Goal: Task Accomplishment & Management: Use online tool/utility

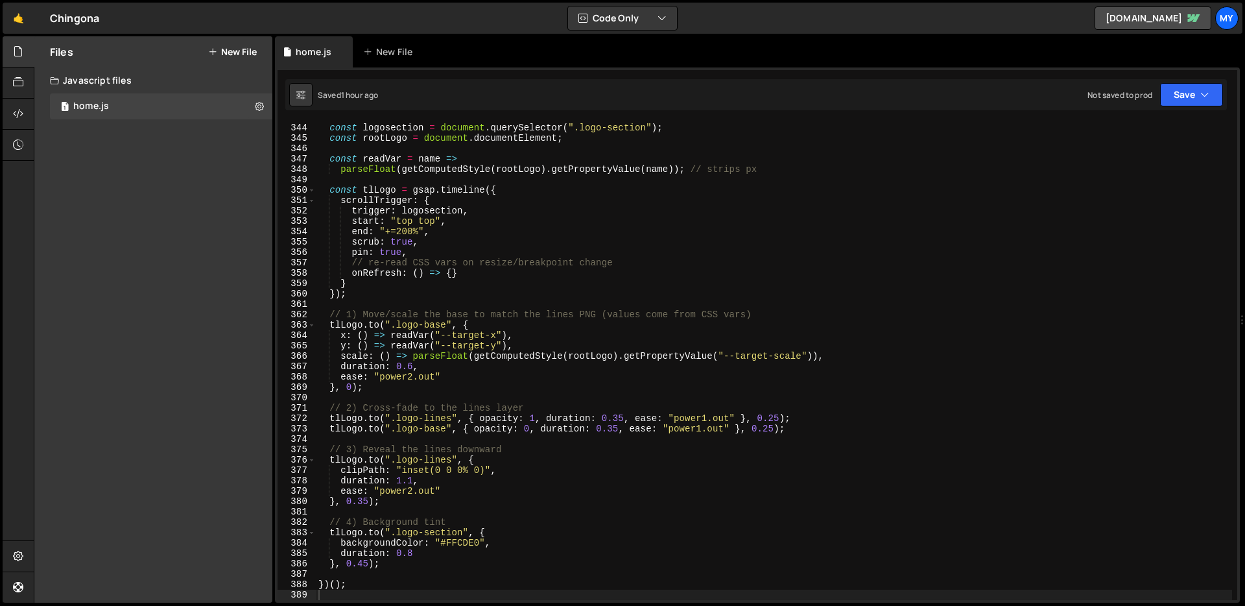
scroll to position [3558, 0]
click at [643, 287] on div "const logosection = document . querySelector ( ".logo-section" ) ; const rootLo…" at bounding box center [774, 361] width 916 height 499
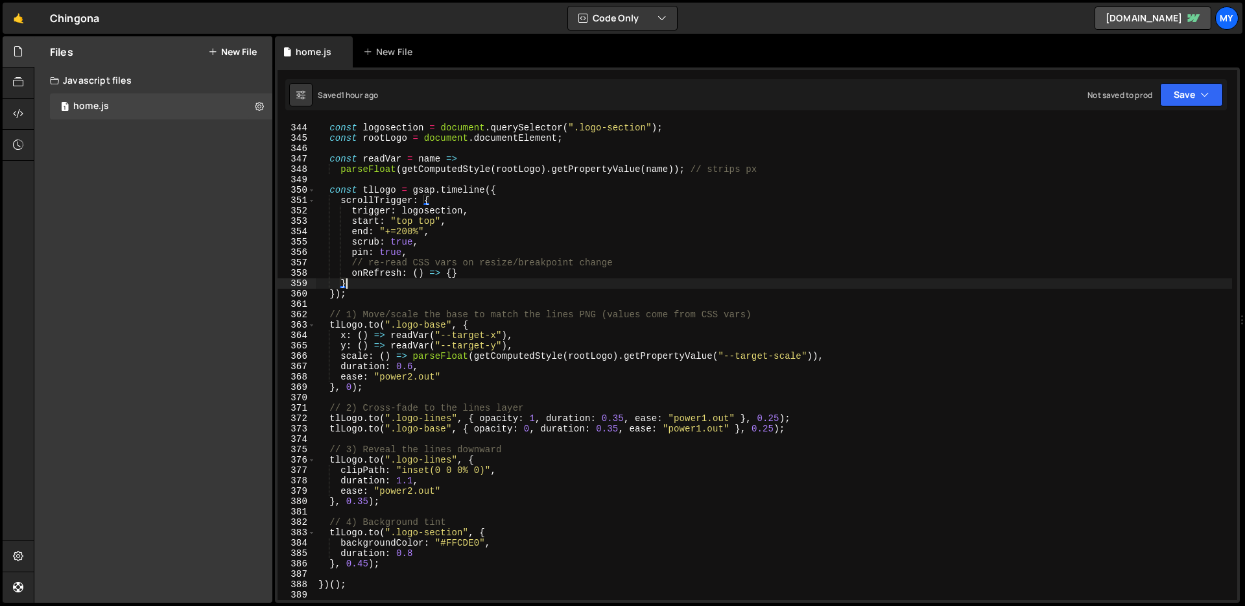
type textarea "})();"
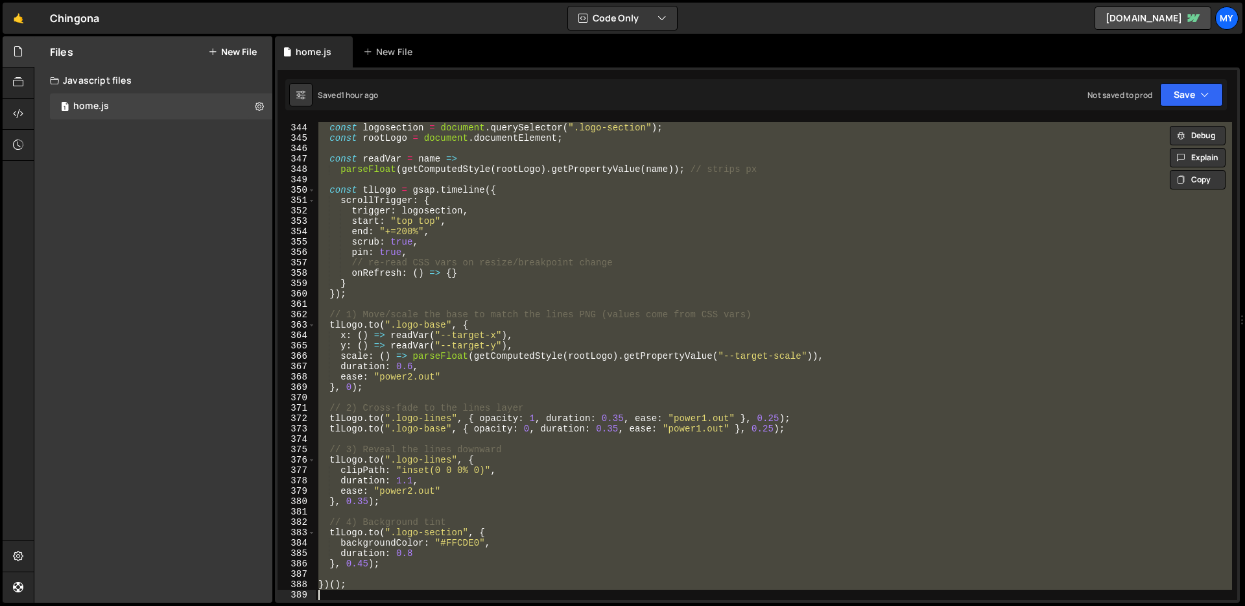
paste textarea
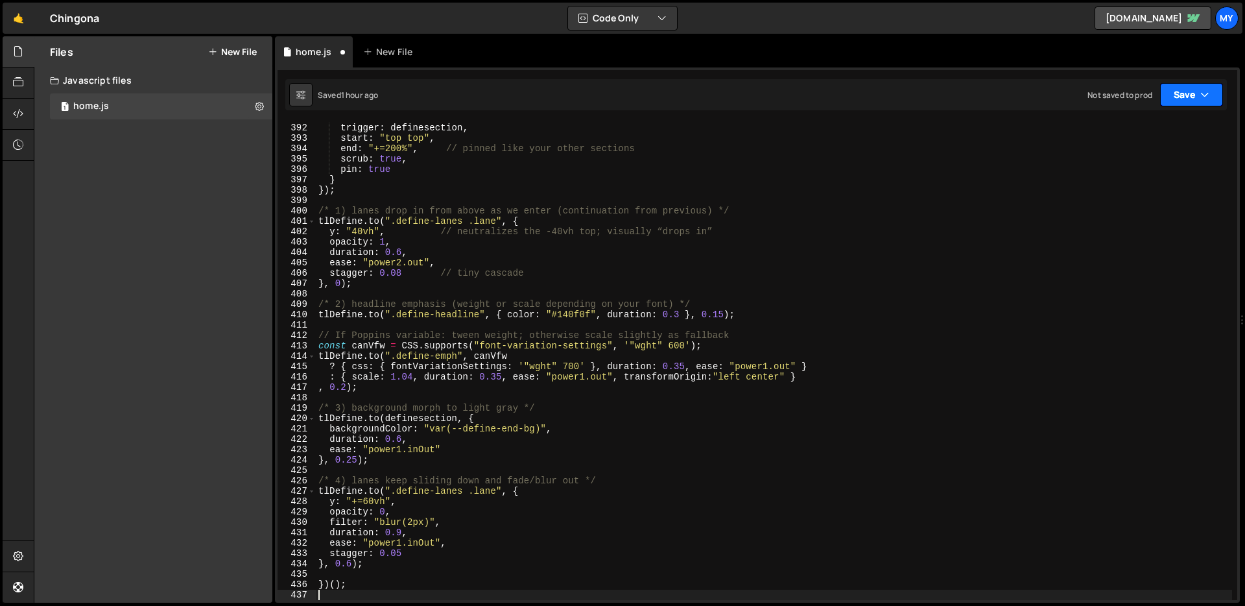
drag, startPoint x: 1183, startPoint y: 97, endPoint x: 1166, endPoint y: 102, distance: 17.5
click at [1183, 97] on button "Save" at bounding box center [1191, 94] width 63 height 23
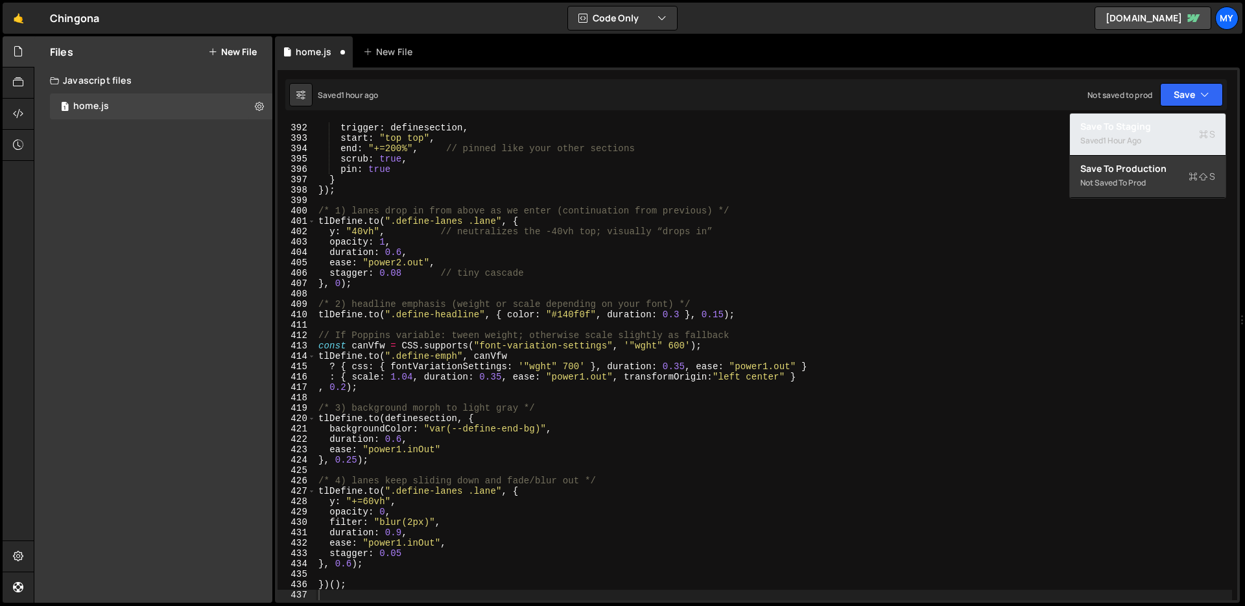
click at [1139, 136] on div "1 hour ago" at bounding box center [1122, 140] width 38 height 11
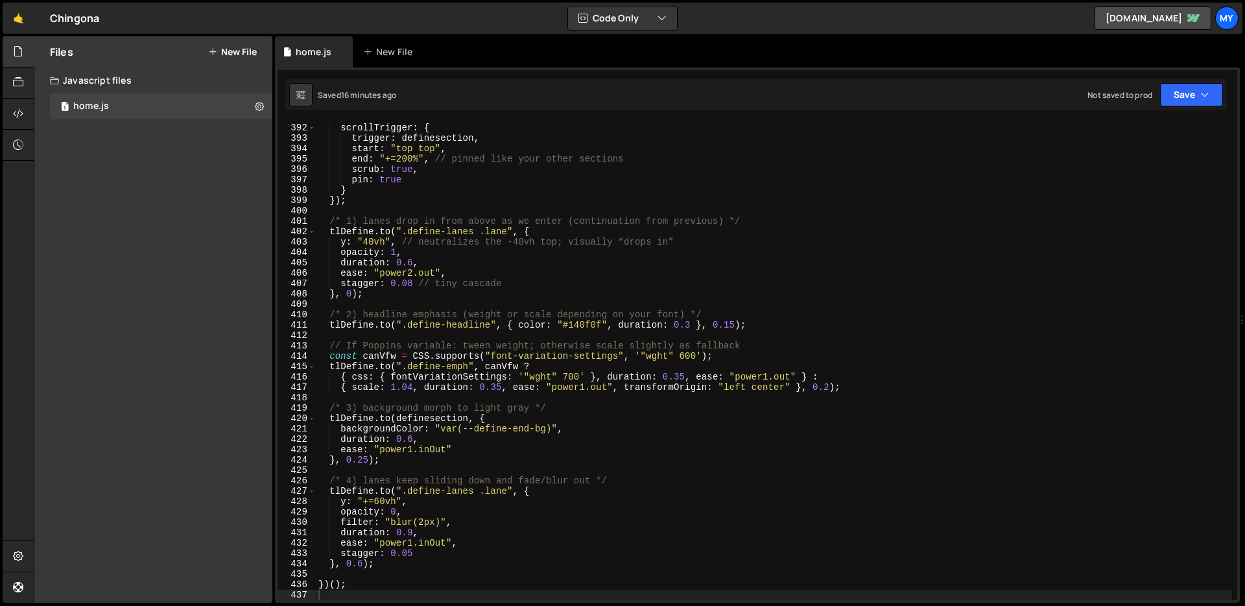
click at [663, 211] on div "const tlDefine = gsap . timeline ({ scrollTrigger : { trigger : definesection ,…" at bounding box center [774, 361] width 916 height 499
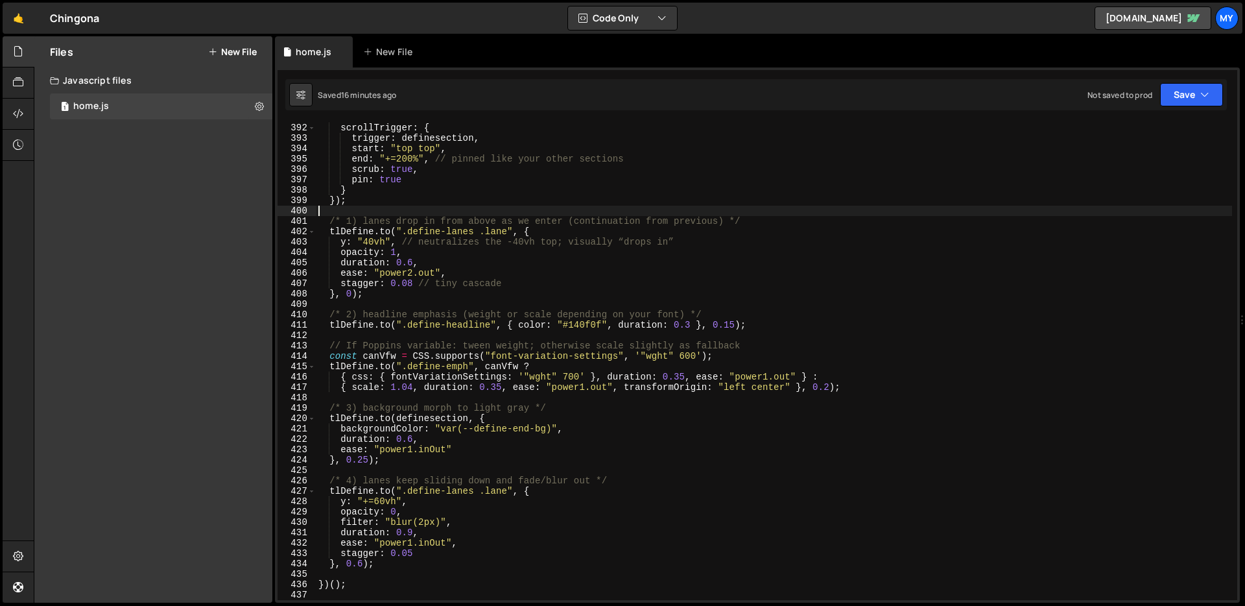
type textarea "})();"
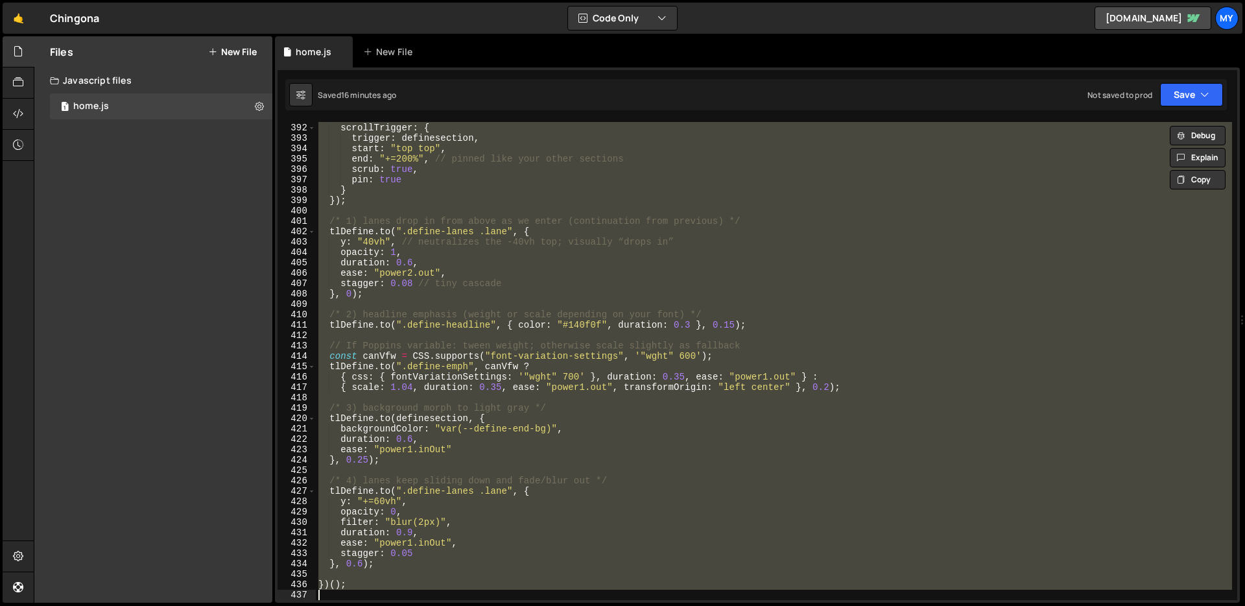
paste textarea
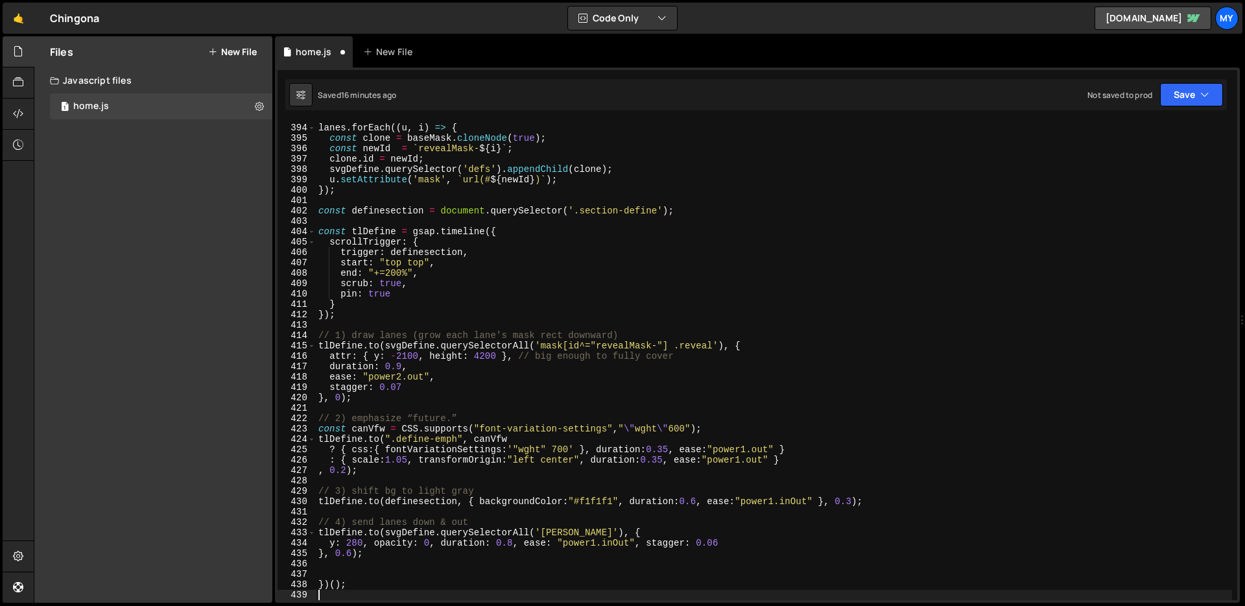
scroll to position [4077, 0]
click at [1209, 101] on icon "button" at bounding box center [1204, 94] width 9 height 13
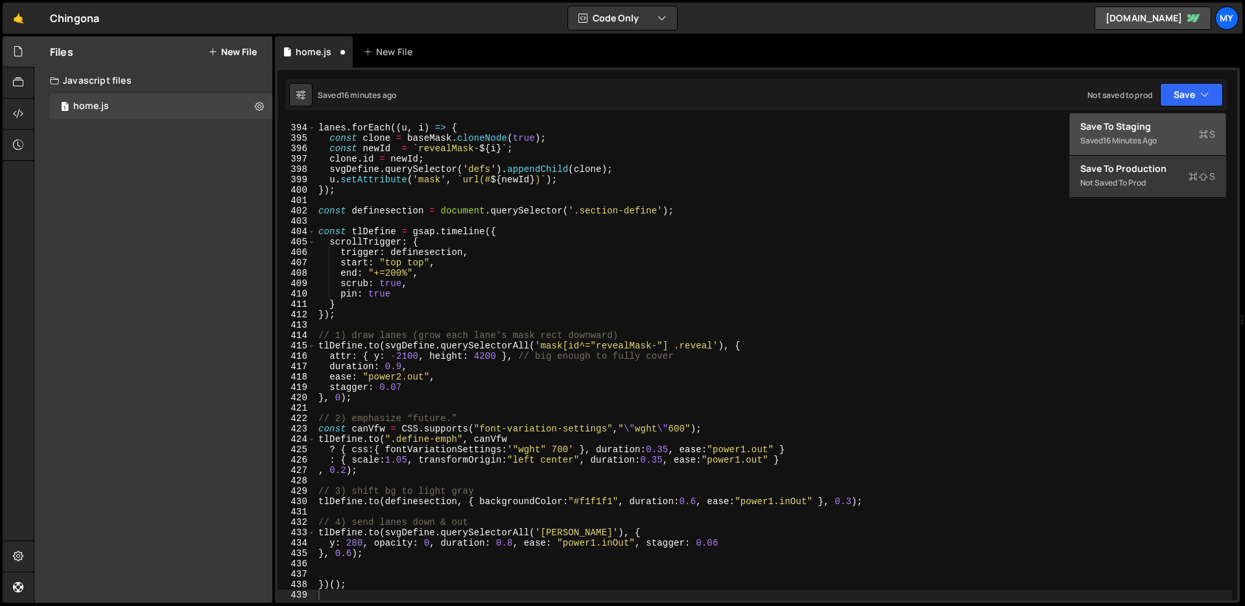
click at [1124, 132] on div "Save to Staging S" at bounding box center [1147, 126] width 135 height 13
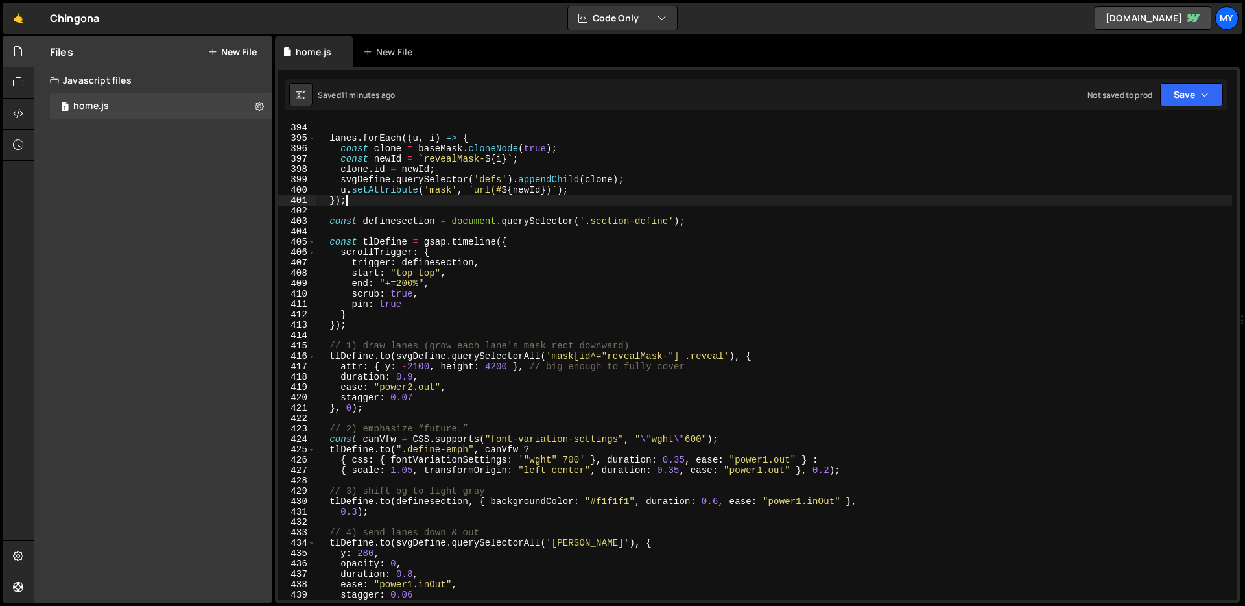
click at [597, 200] on div "const baseMask = svgDefine . querySelector ( '#revealMask' ) ; lanes . forEach …" at bounding box center [774, 361] width 916 height 499
type textarea "})();"
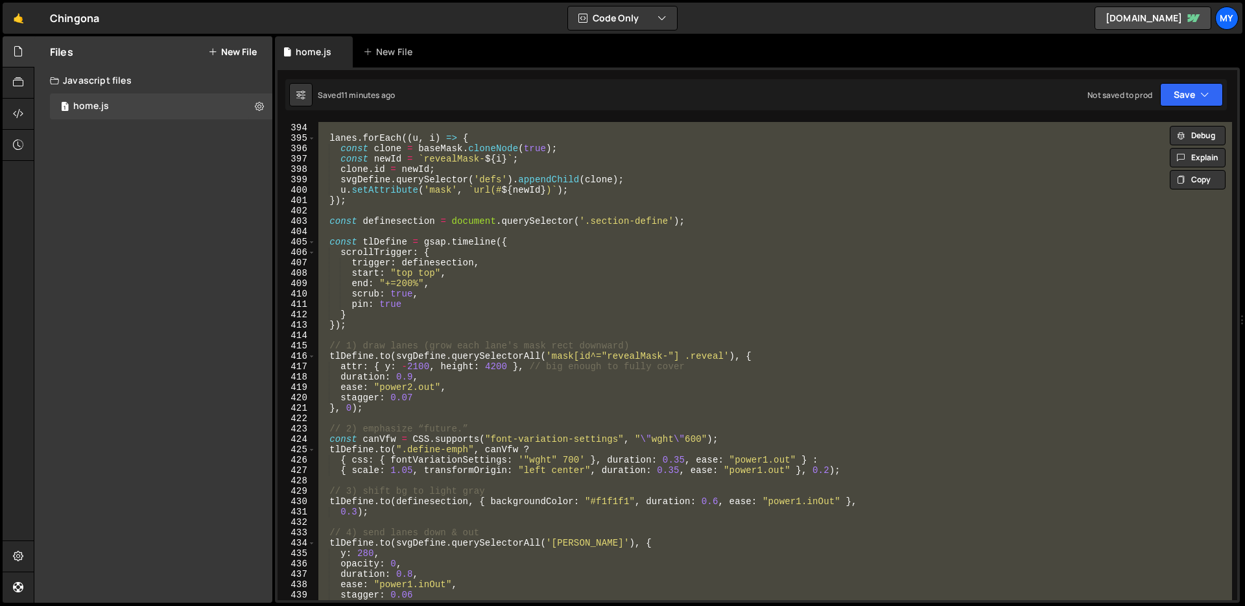
paste textarea
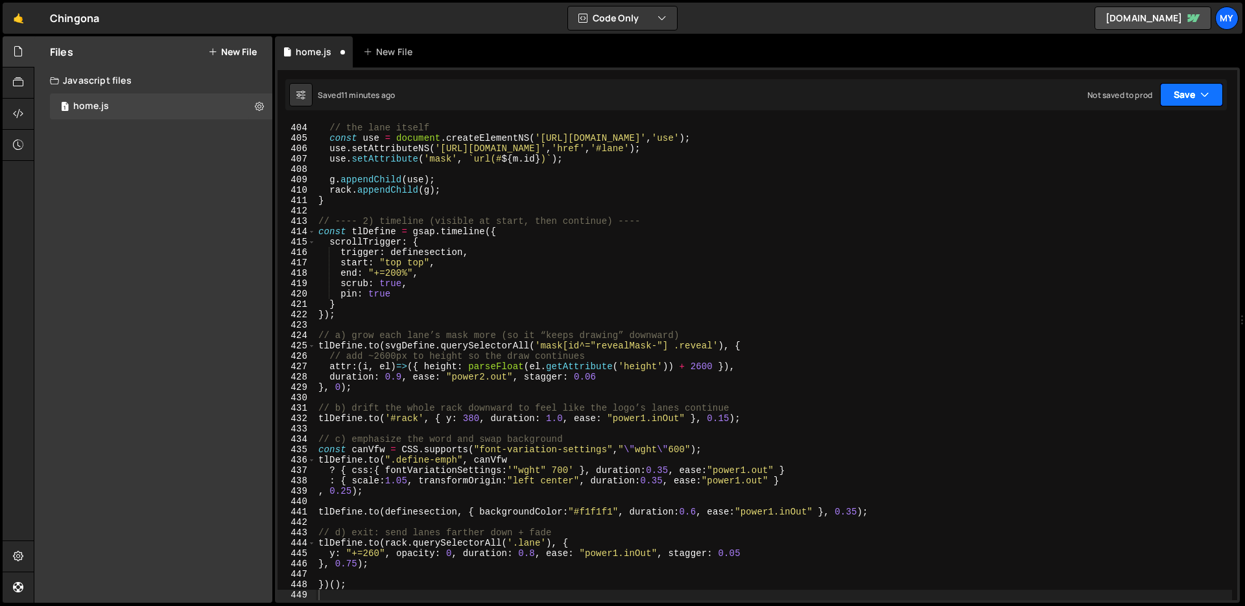
drag, startPoint x: 1207, startPoint y: 95, endPoint x: 1160, endPoint y: 102, distance: 47.9
click at [1207, 95] on icon "button" at bounding box center [1204, 94] width 9 height 13
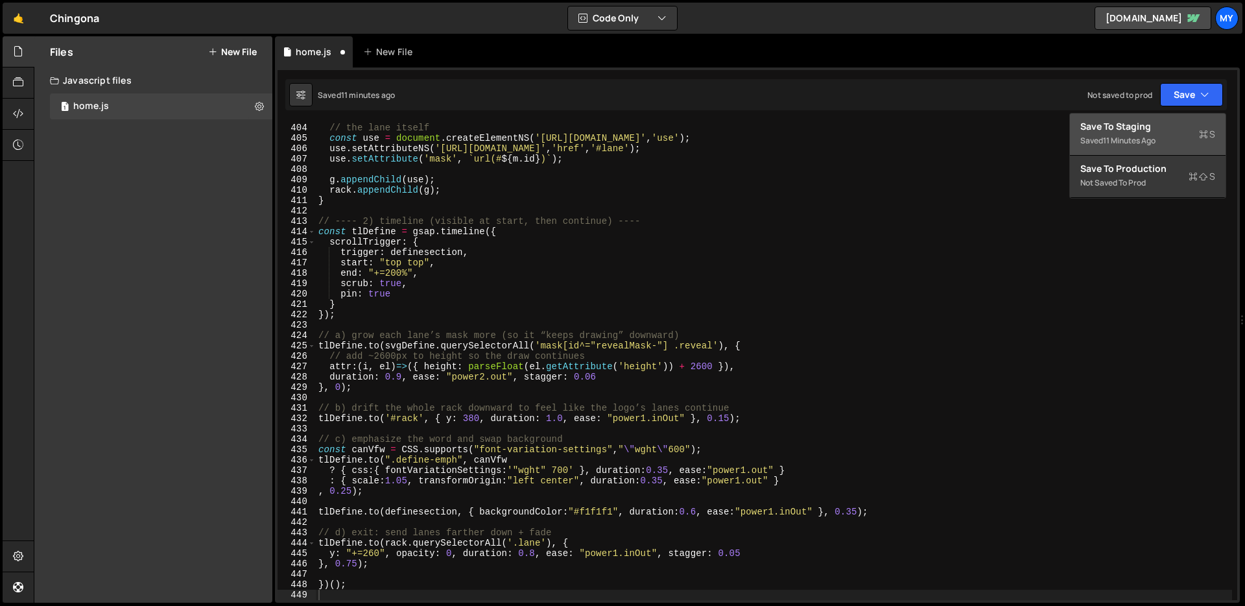
click at [1148, 125] on div "Save to Staging S" at bounding box center [1147, 126] width 135 height 13
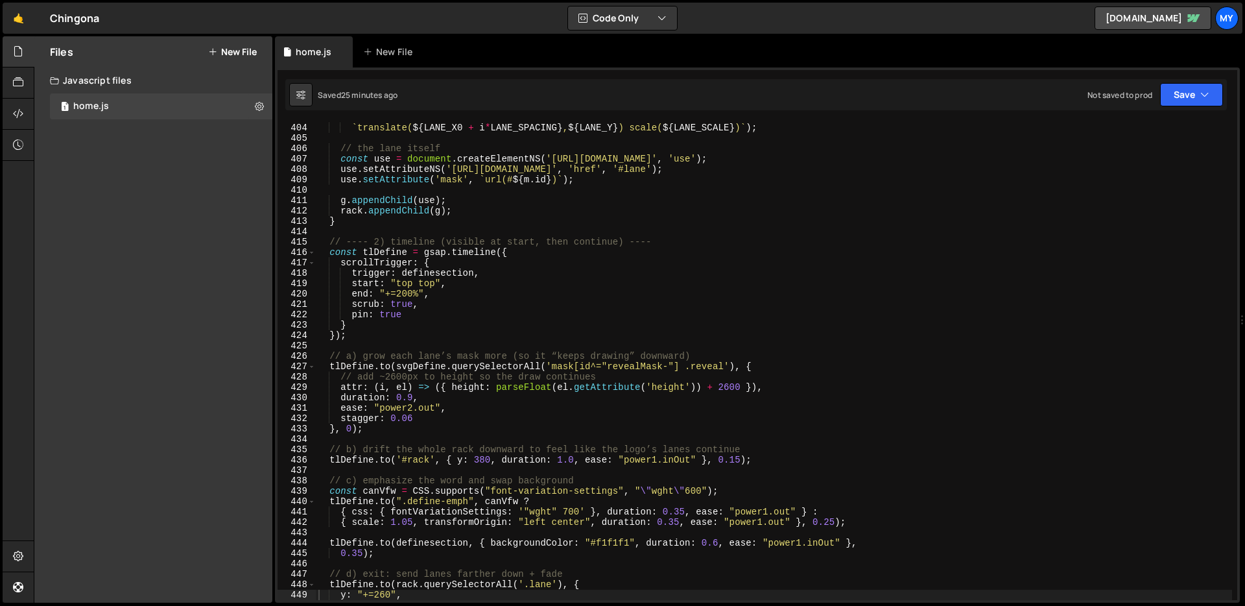
click at [622, 192] on div "g . setAttribute ( 'transform' , ` translate( ${ LANE_X0 + i * LANE_SPACING } ,…" at bounding box center [774, 361] width 916 height 499
type textarea "})();"
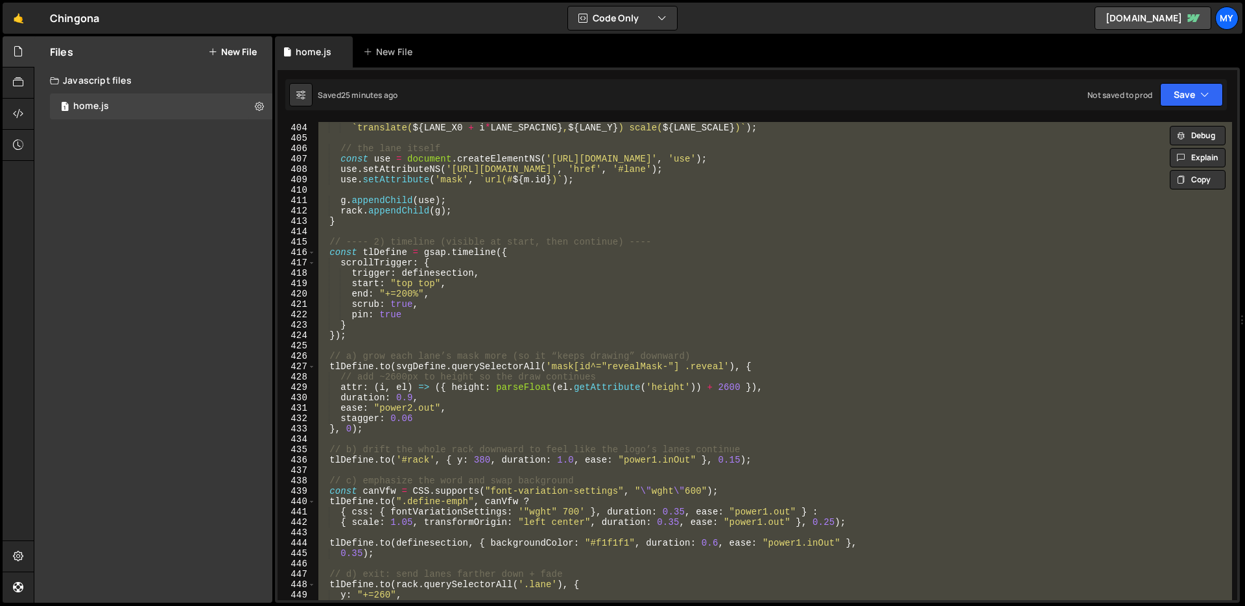
paste textarea
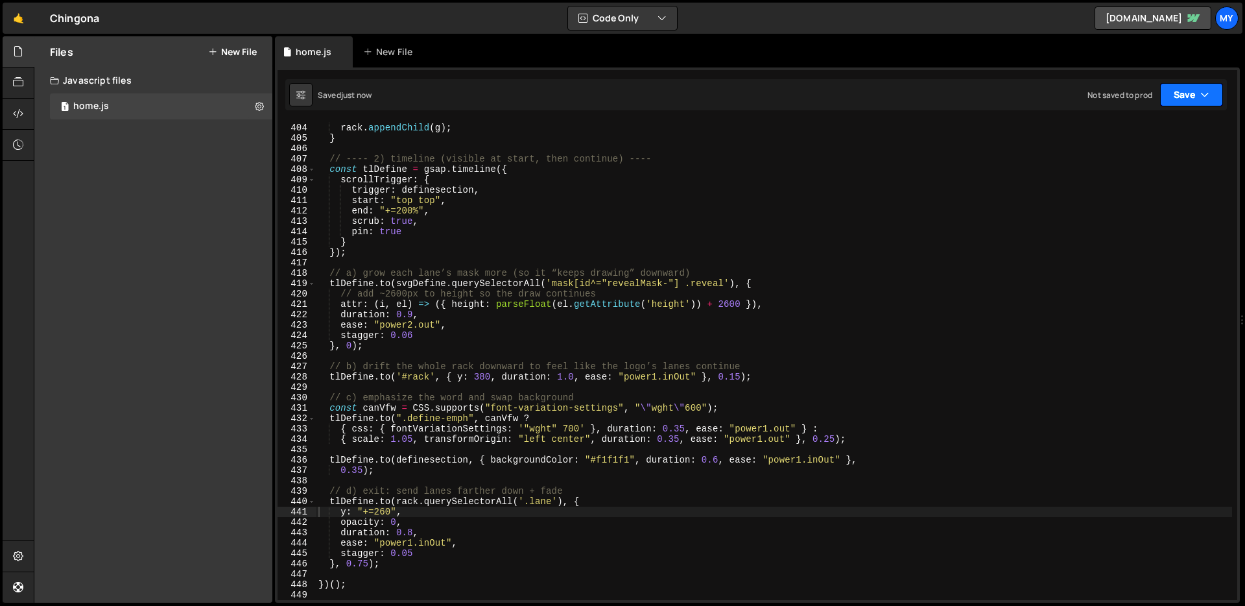
click at [1177, 95] on button "Save" at bounding box center [1191, 94] width 63 height 23
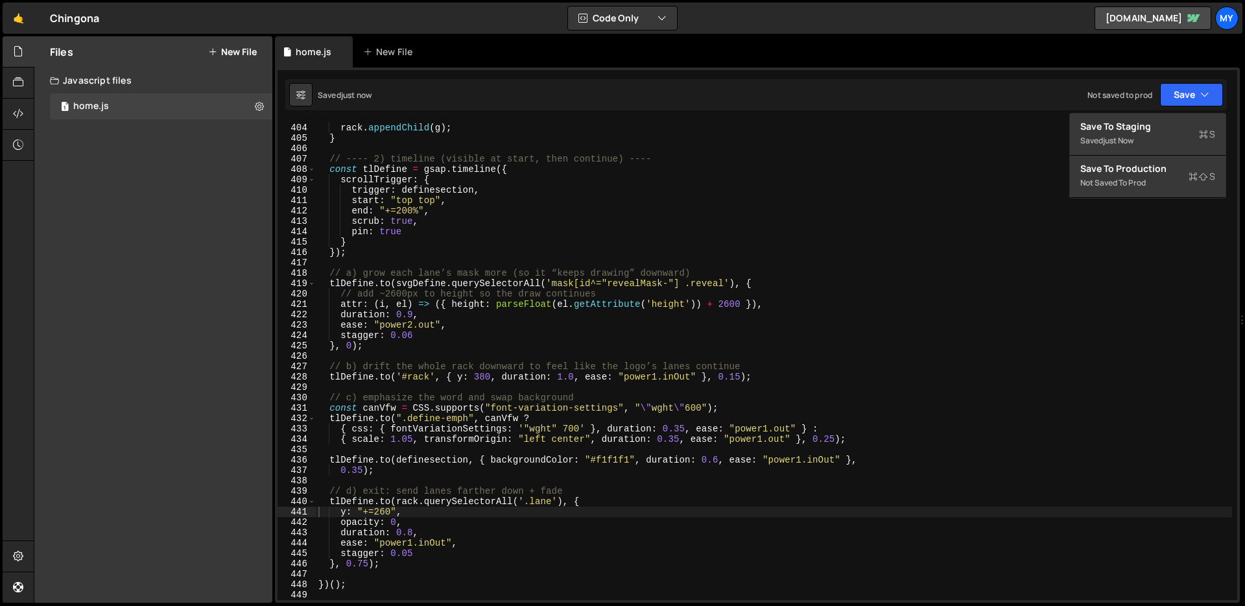
click at [837, 191] on div "g . appendChild ( use ) ; rack . appendChild ( g ) ; } // ---- 2) timeline (vis…" at bounding box center [774, 361] width 916 height 499
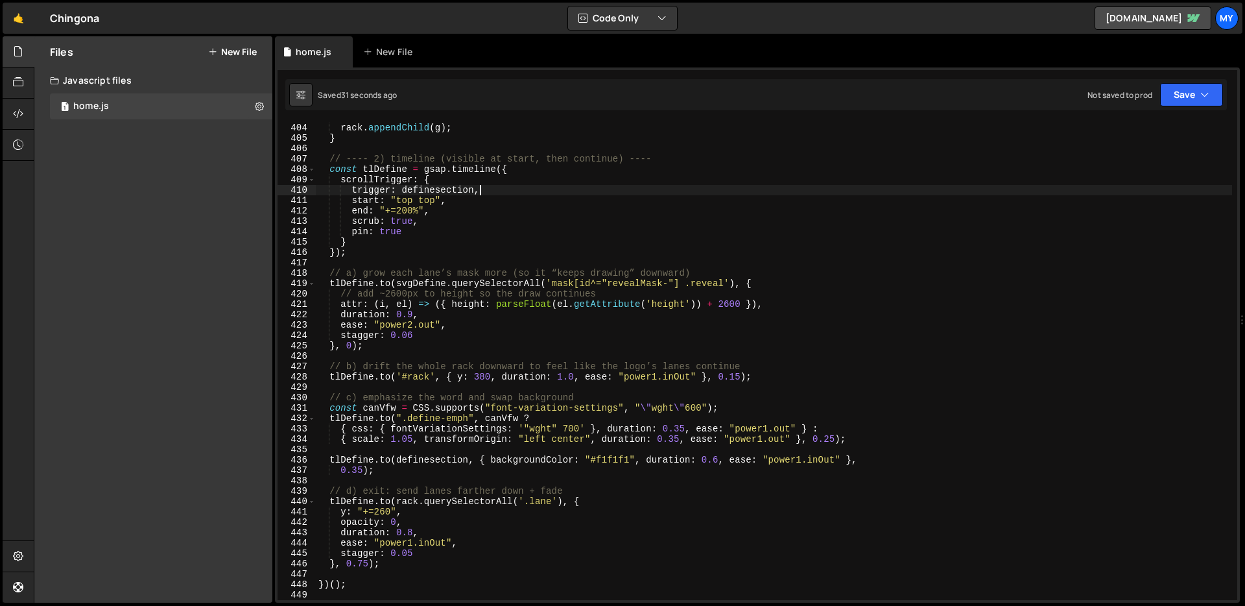
click at [724, 283] on div "g . appendChild ( use ) ; rack . appendChild ( g ) ; } // ---- 2) timeline (vis…" at bounding box center [774, 361] width 916 height 499
type textarea "})();"
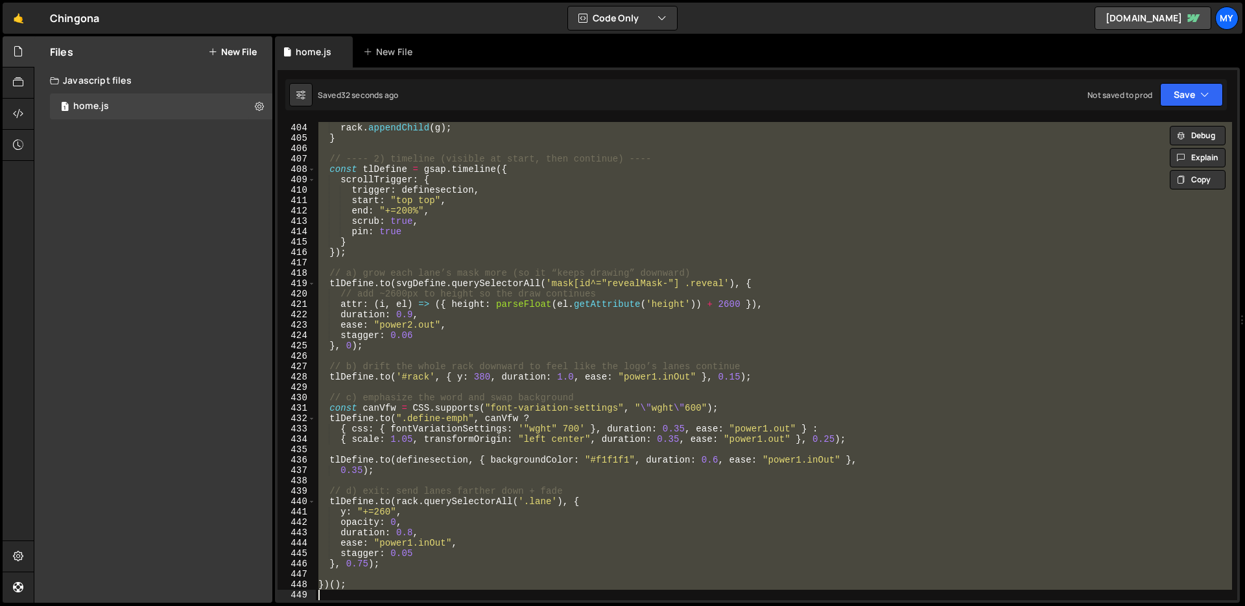
paste textarea
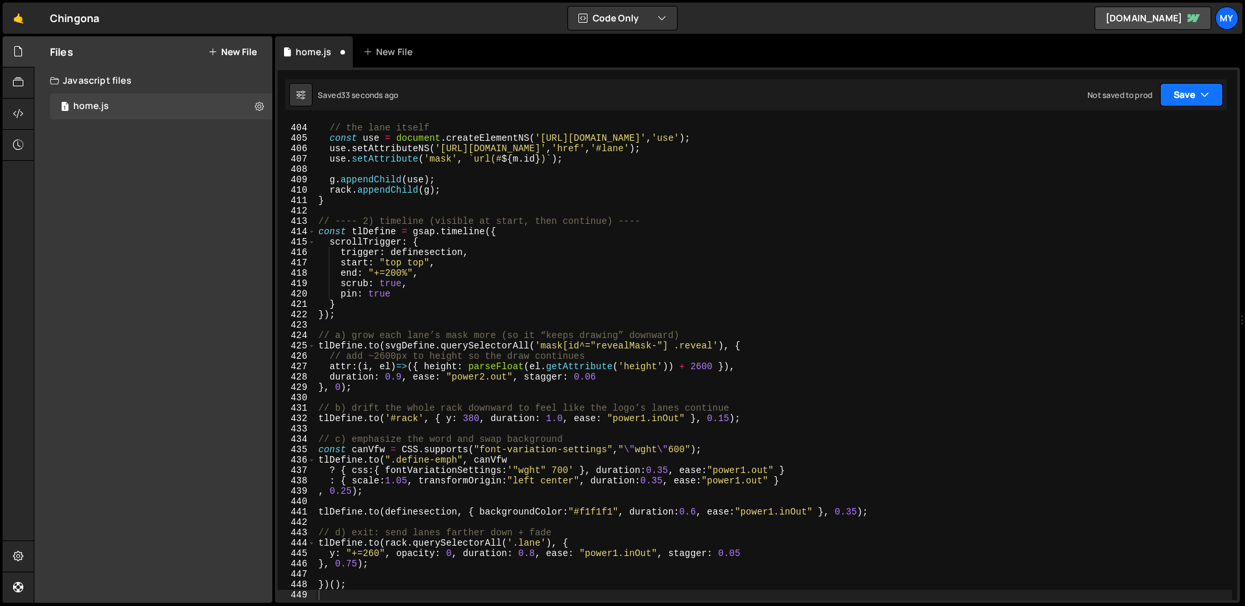
drag, startPoint x: 1200, startPoint y: 86, endPoint x: 1167, endPoint y: 108, distance: 39.7
click at [1200, 86] on button "Save" at bounding box center [1191, 94] width 63 height 23
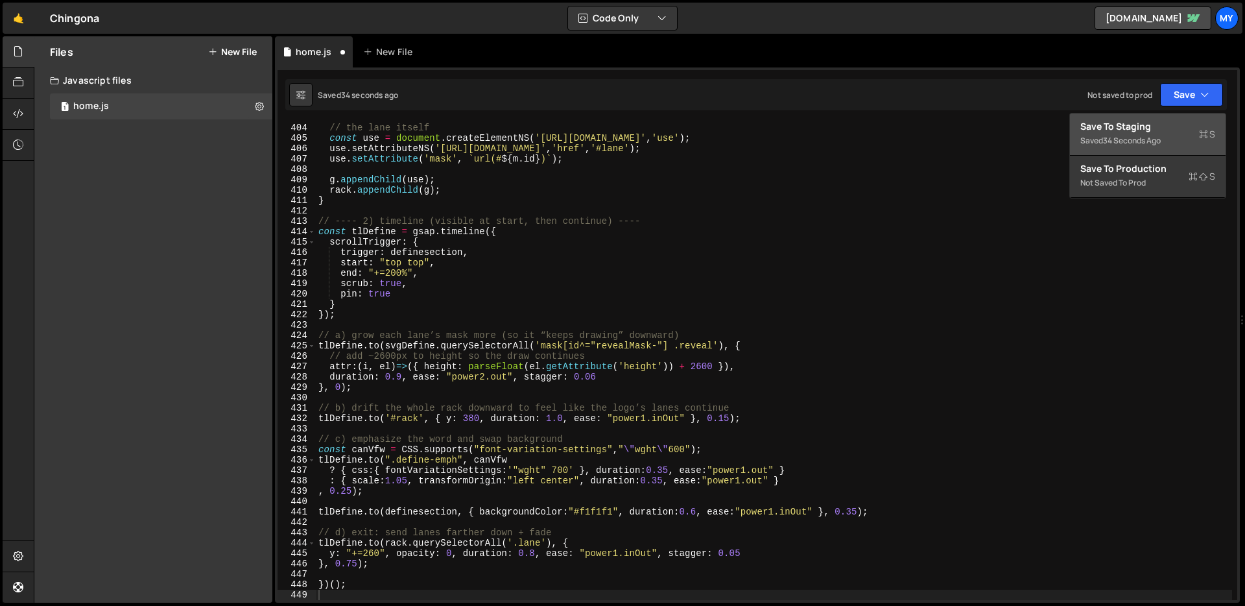
click at [1141, 131] on div "Save to Staging S" at bounding box center [1147, 126] width 135 height 13
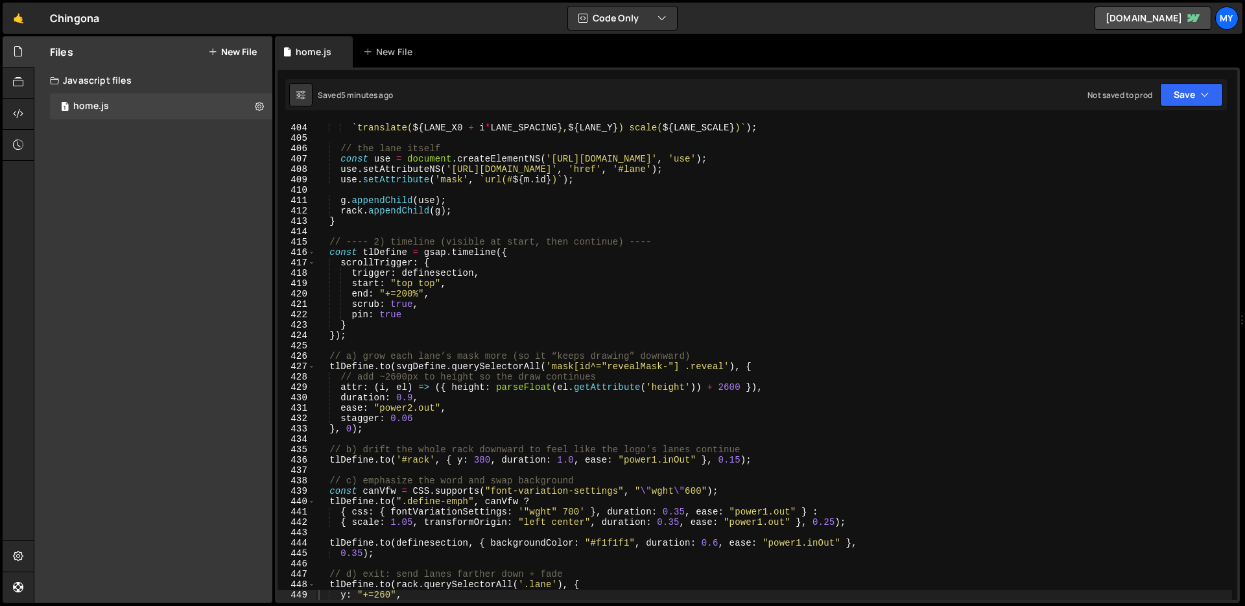
click at [698, 202] on div "g . setAttribute ( 'transform' , ` translate( ${ LANE_X0 + i * LANE_SPACING } ,…" at bounding box center [774, 361] width 916 height 499
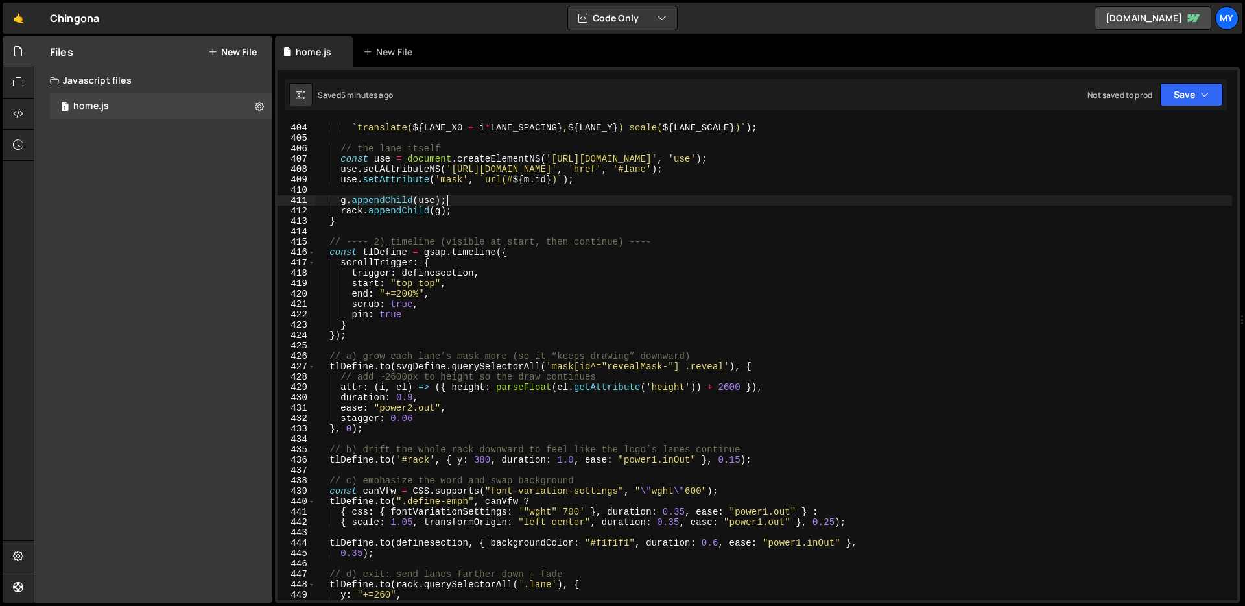
type textarea "})();"
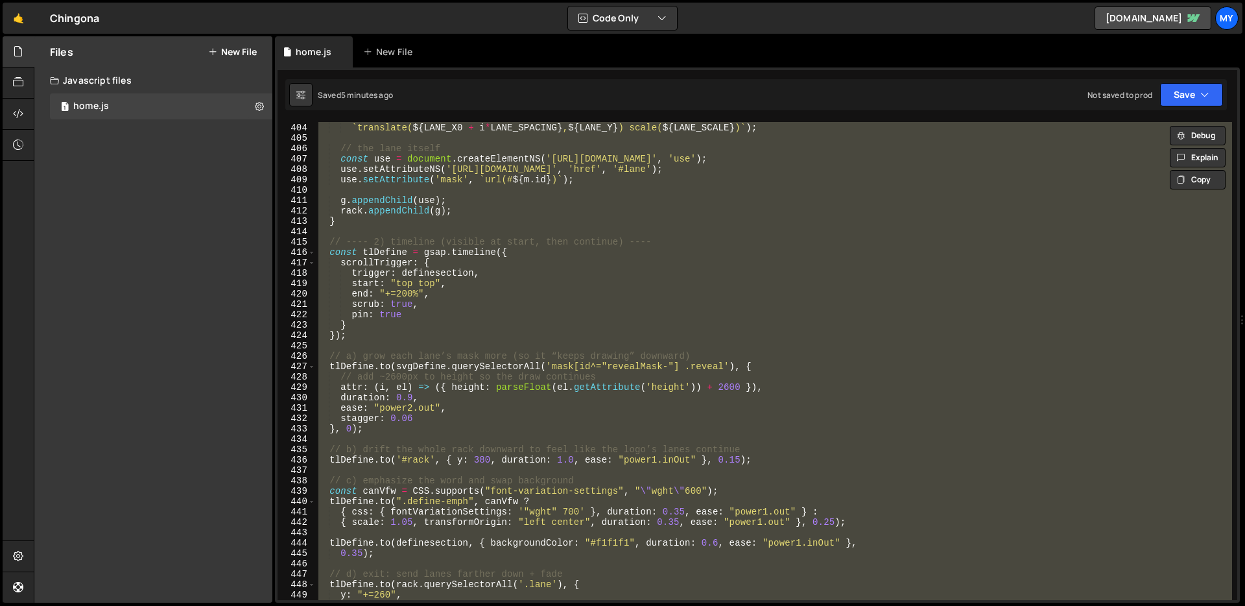
paste textarea
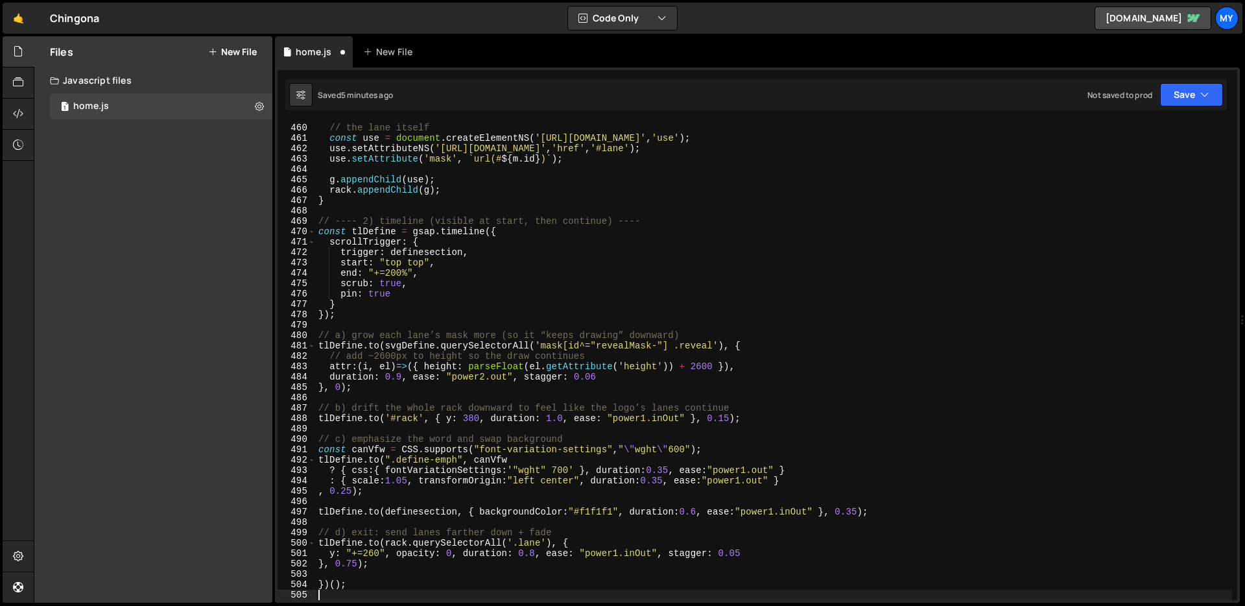
scroll to position [4762, 0]
click at [1210, 101] on button "Save" at bounding box center [1191, 94] width 63 height 23
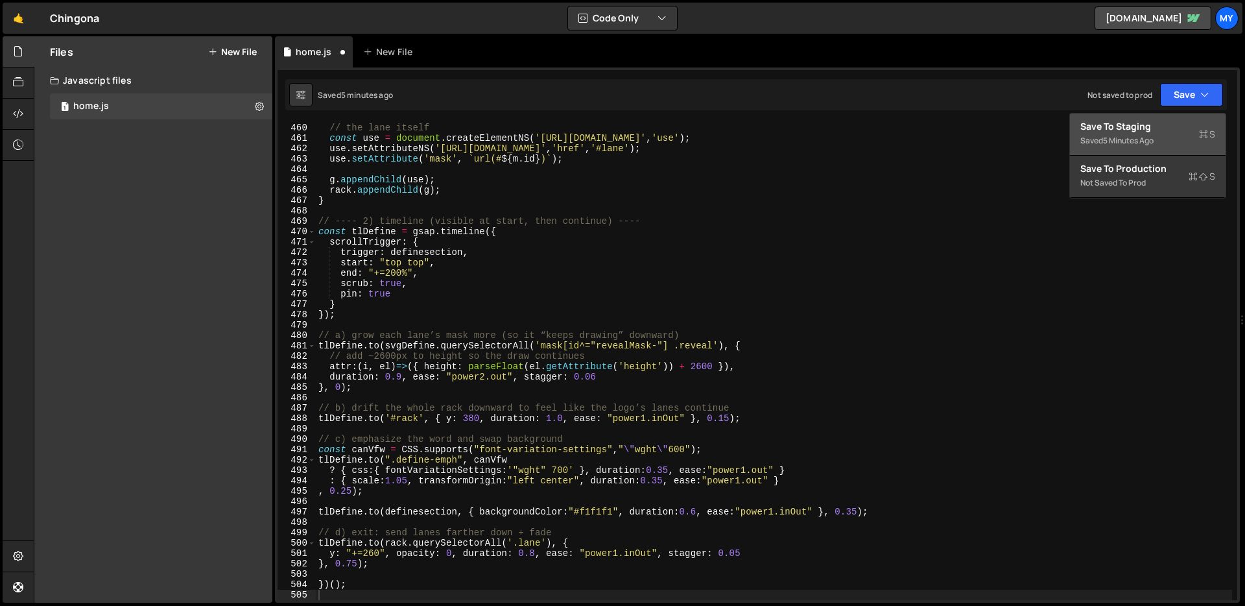
click at [1162, 132] on div "Save to Staging S" at bounding box center [1147, 126] width 135 height 13
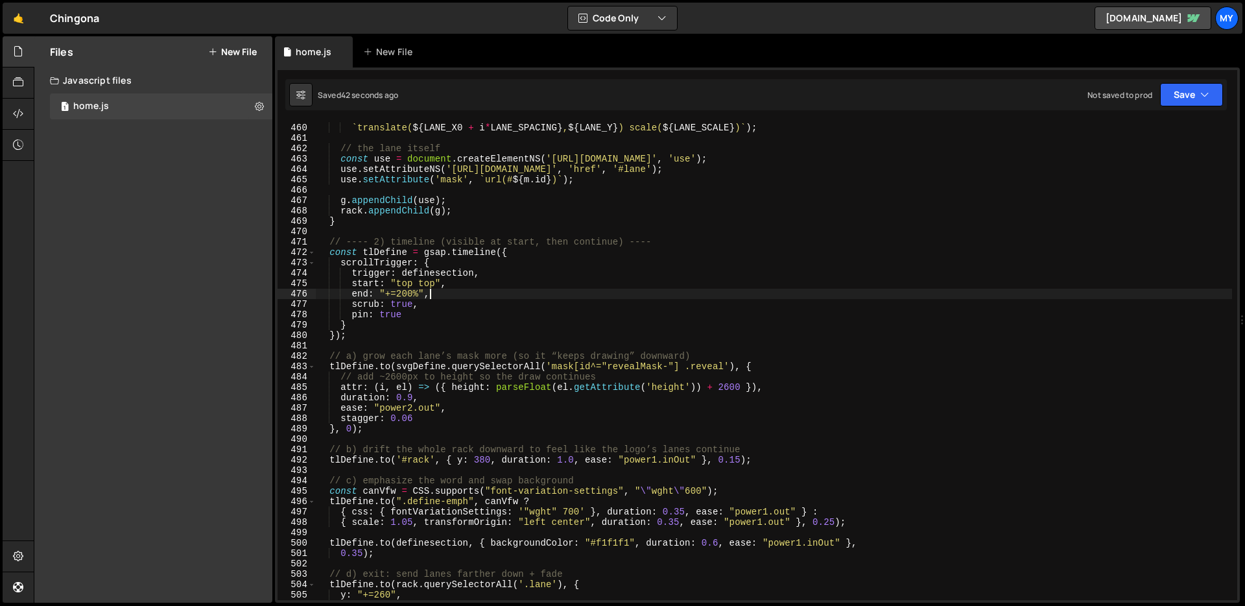
click at [774, 291] on div "g . setAttribute ( 'transform' , ` translate( ${ LANE_X0 + i * LANE_SPACING } ,…" at bounding box center [774, 361] width 916 height 499
type textarea "})();"
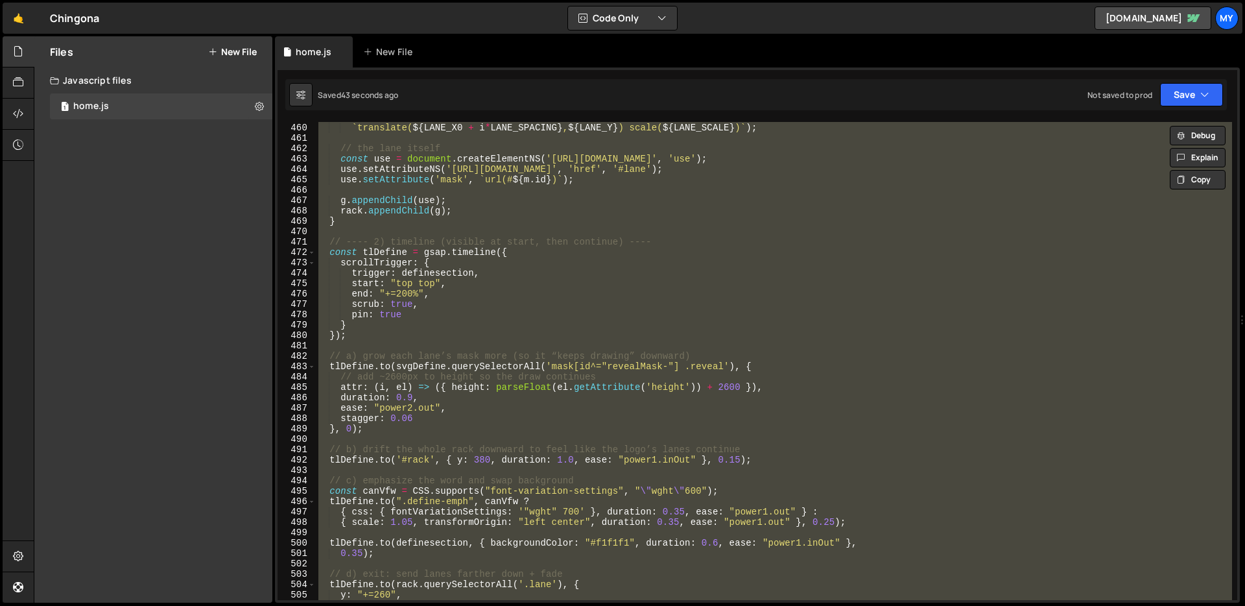
paste textarea
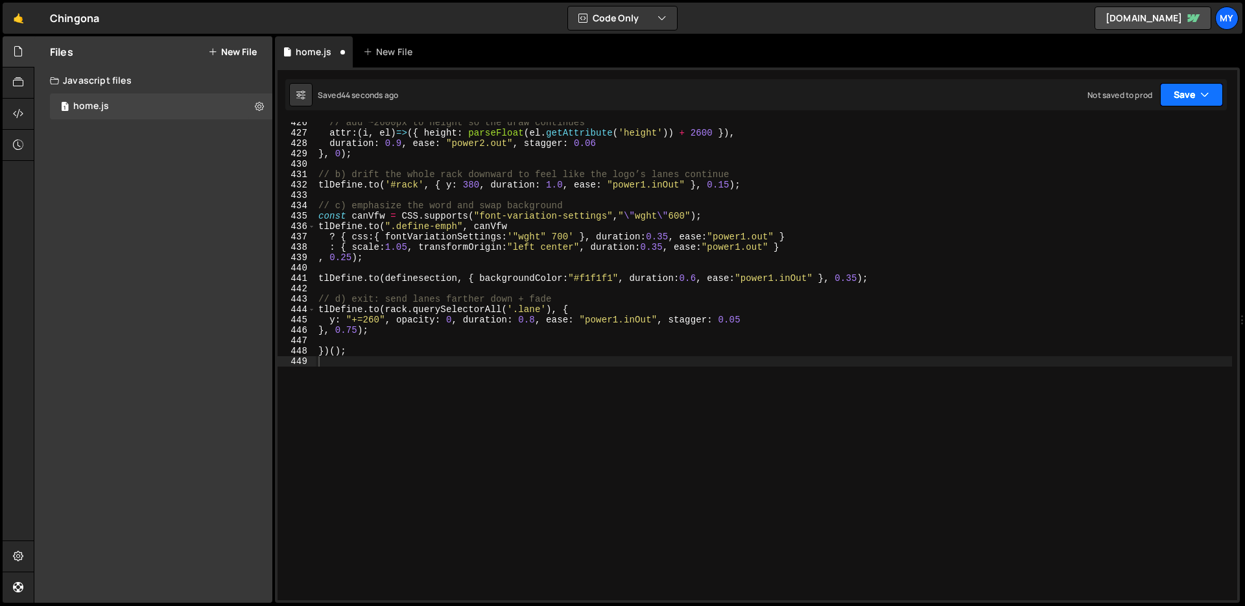
click at [1201, 89] on icon "button" at bounding box center [1204, 94] width 9 height 13
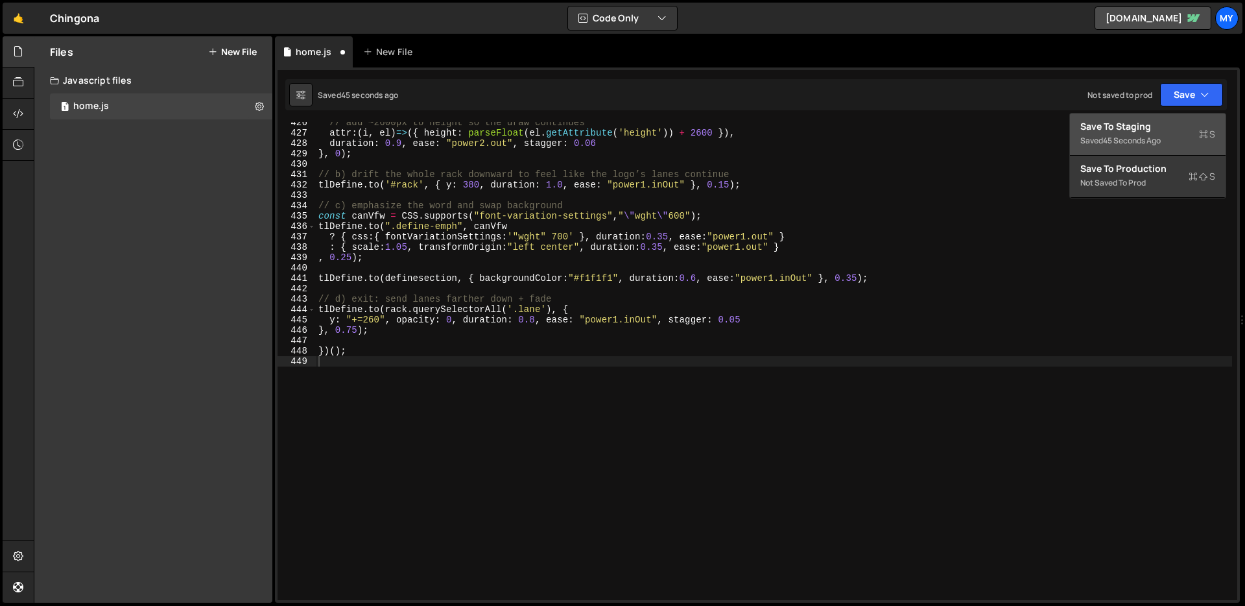
click at [1156, 130] on div "Save to Staging S" at bounding box center [1147, 126] width 135 height 13
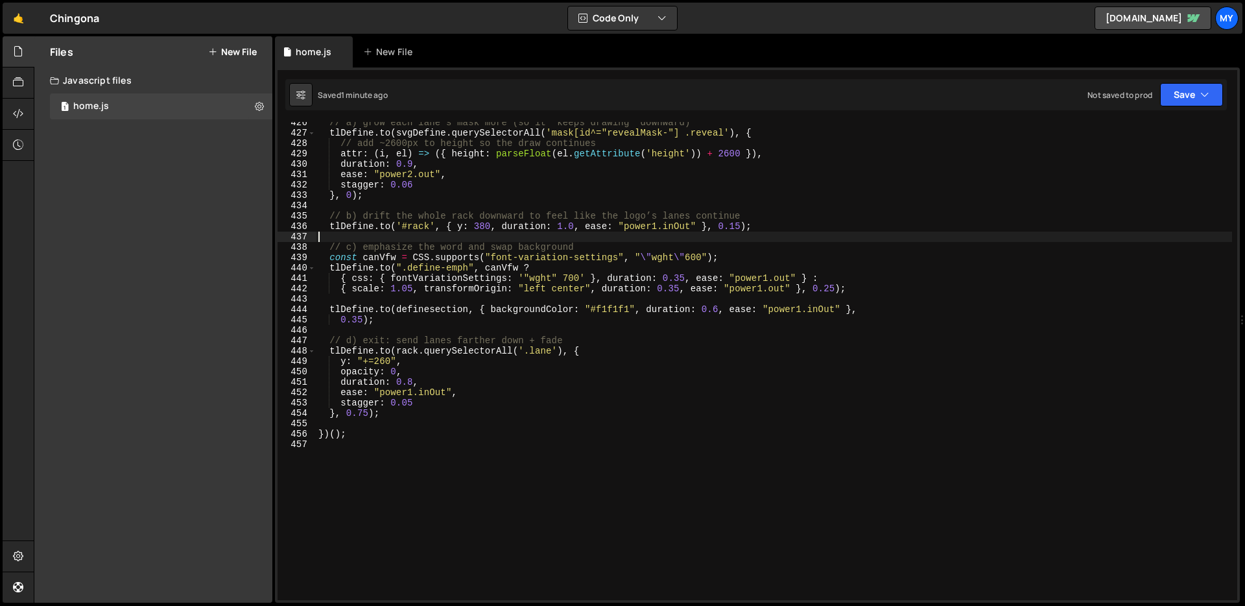
click at [695, 233] on div "// a) grow each lane’s mask more (so it “keeps drawing” downward) tlDefine . to…" at bounding box center [774, 366] width 916 height 499
type textarea "})();"
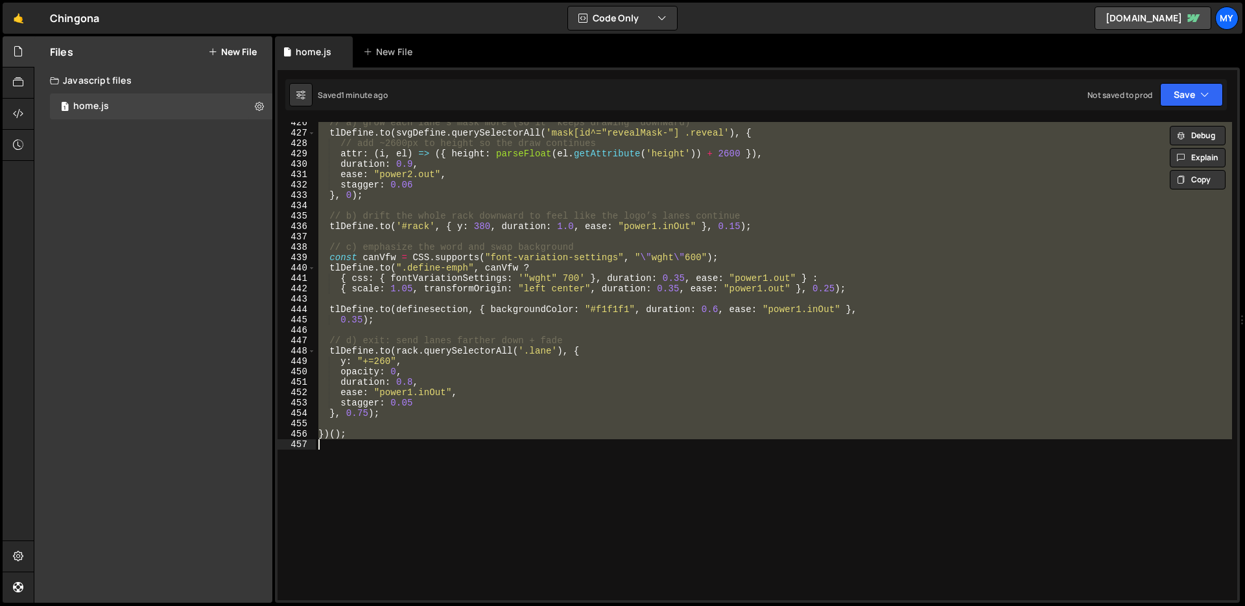
paste textarea
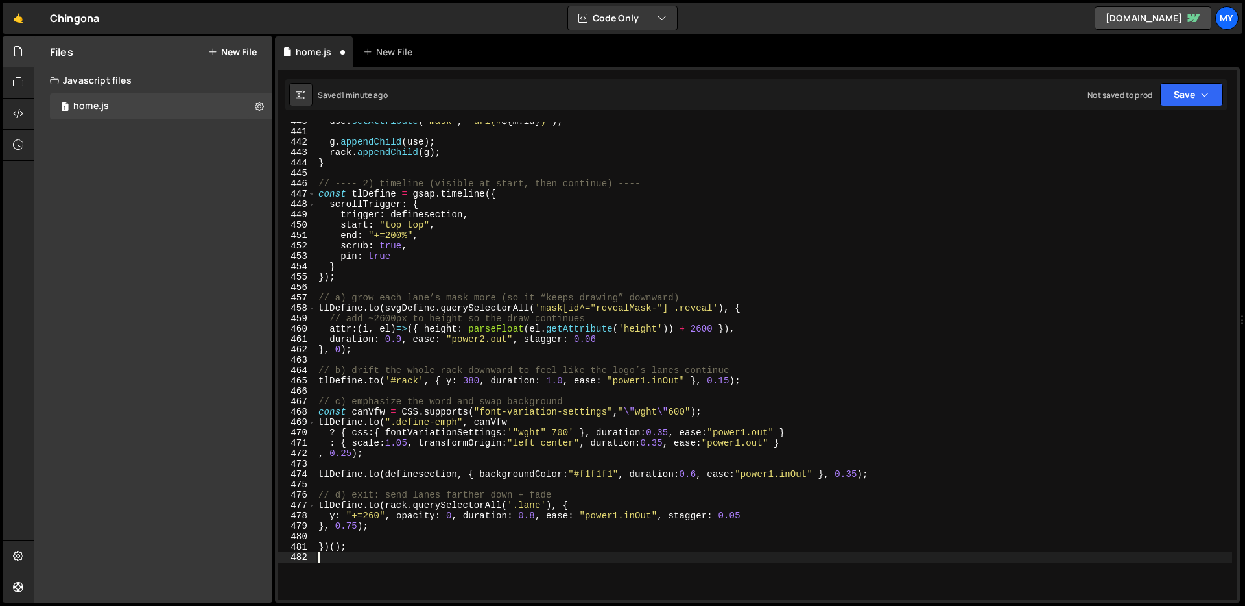
scroll to position [4556, 0]
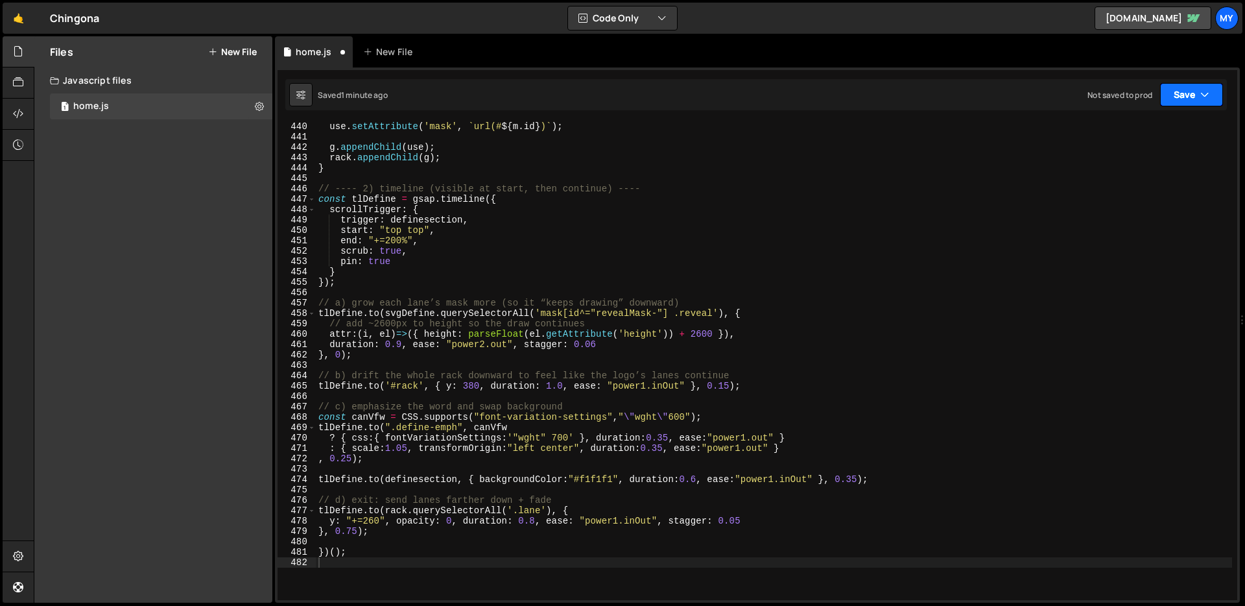
click at [1166, 96] on button "Save" at bounding box center [1191, 94] width 63 height 23
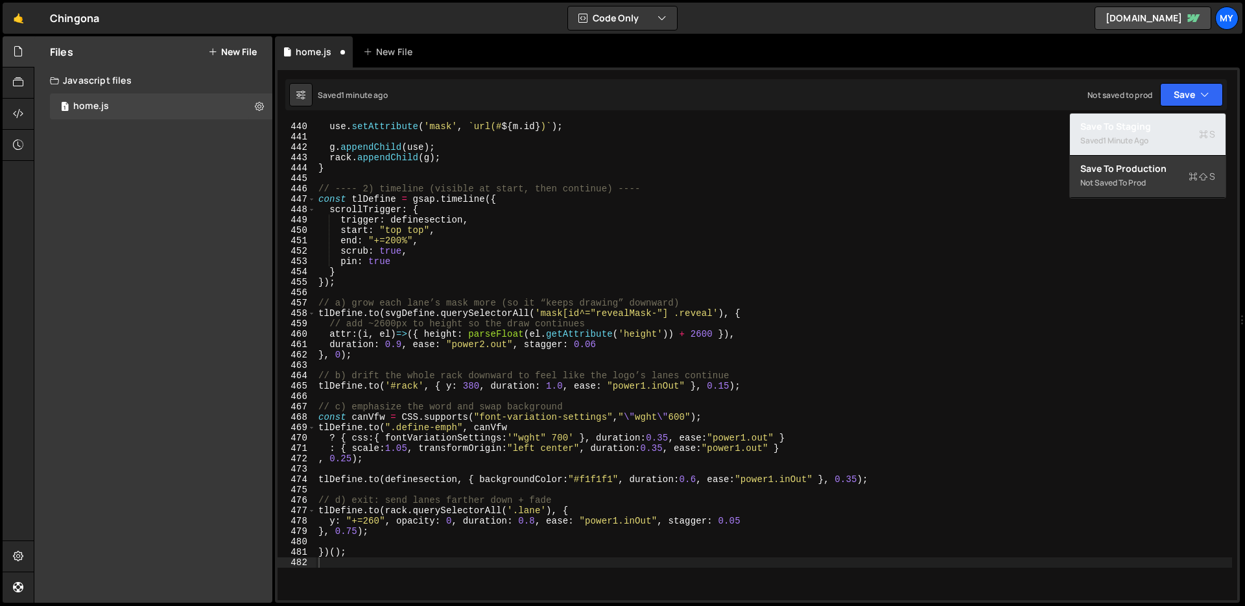
click at [1150, 124] on div "Save to Staging S" at bounding box center [1147, 126] width 135 height 13
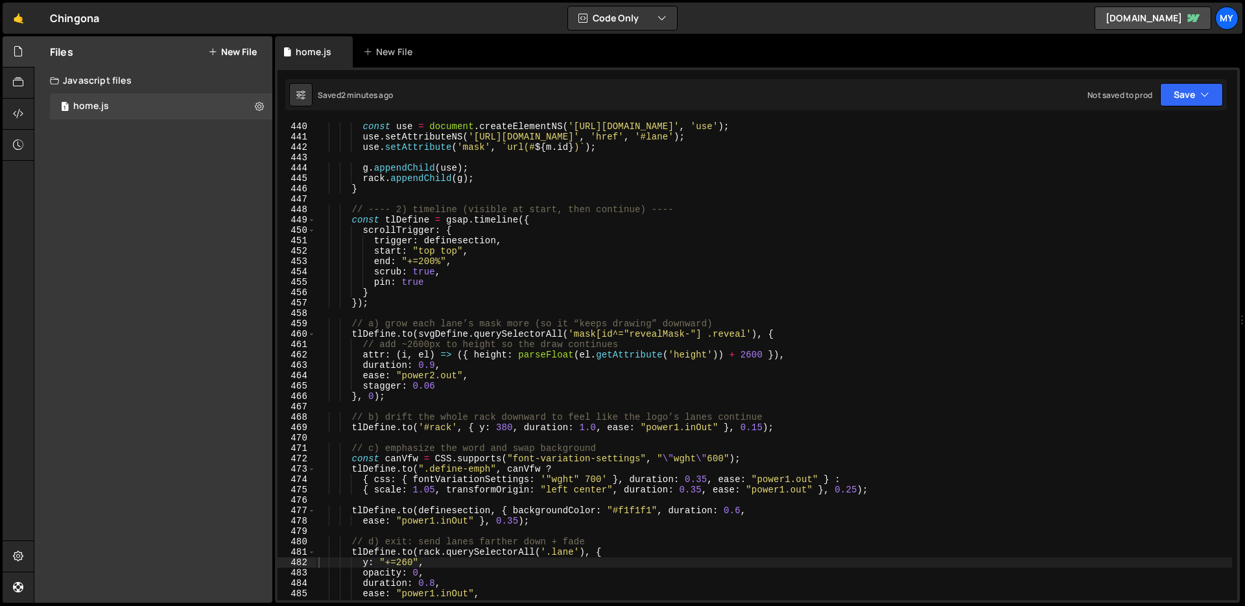
click at [525, 254] on div "const use = document . createElementNS ( '[URL][DOMAIN_NAME]' , 'use' ) ; use .…" at bounding box center [774, 370] width 916 height 499
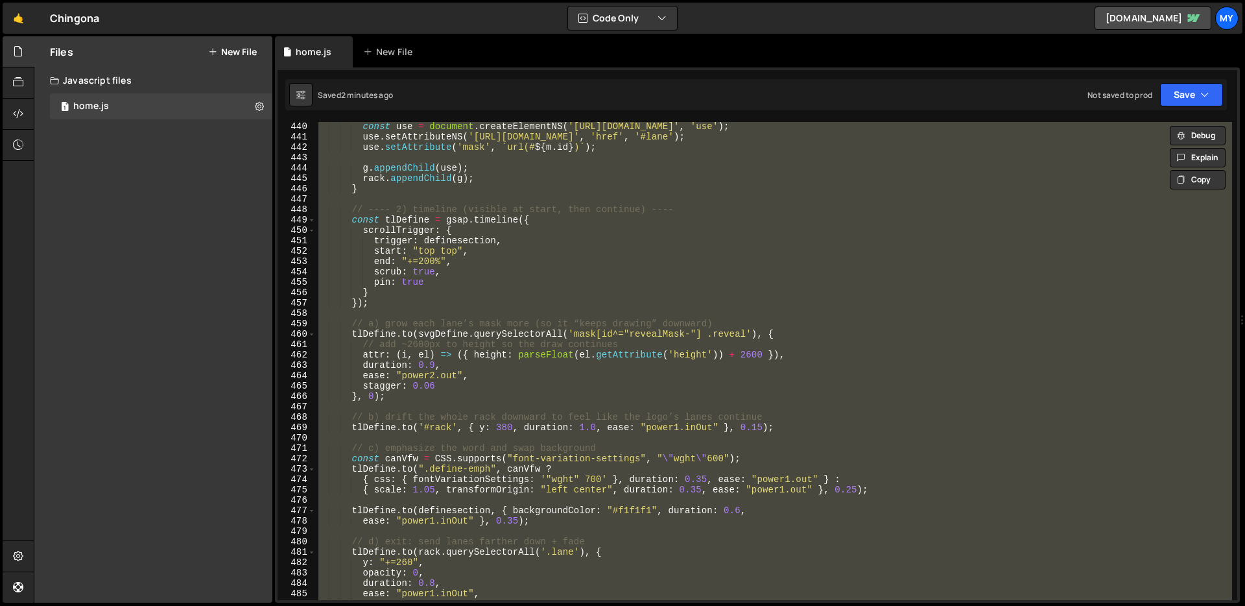
paste textarea "})();"
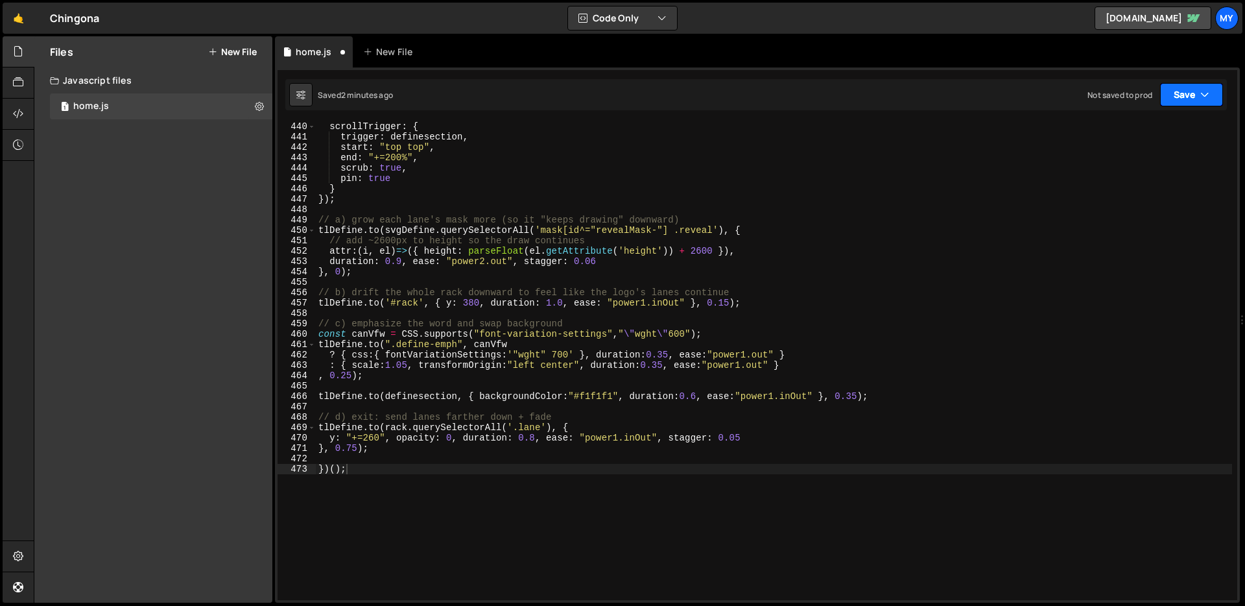
click at [1184, 89] on button "Save" at bounding box center [1191, 94] width 63 height 23
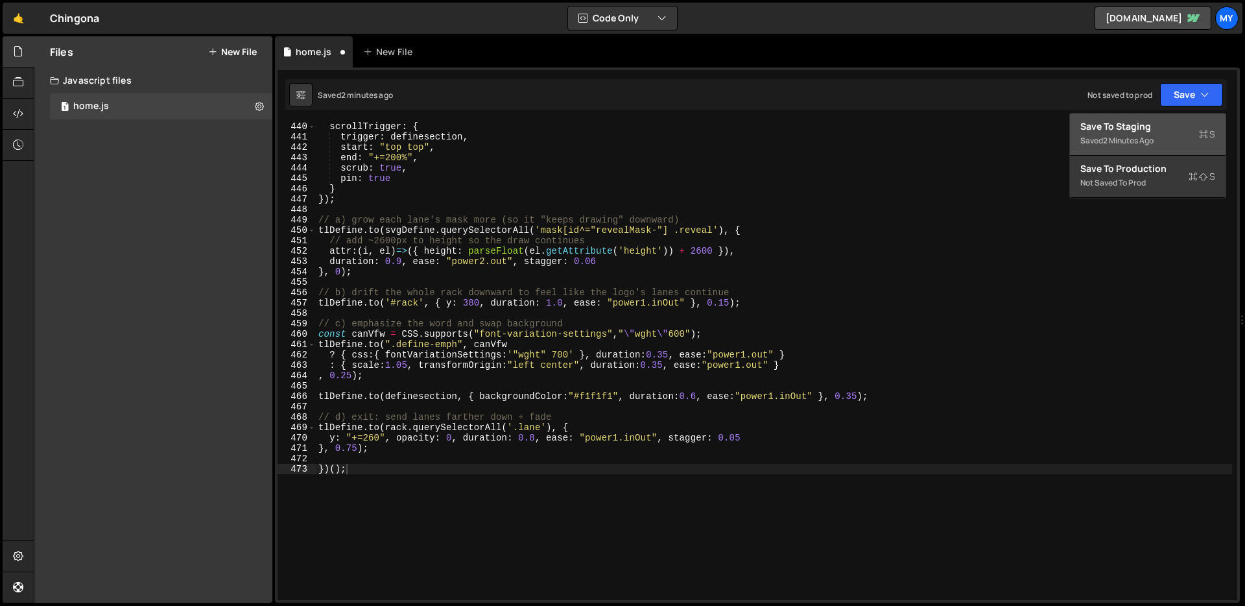
click at [1162, 129] on div "Save to Staging S" at bounding box center [1147, 126] width 135 height 13
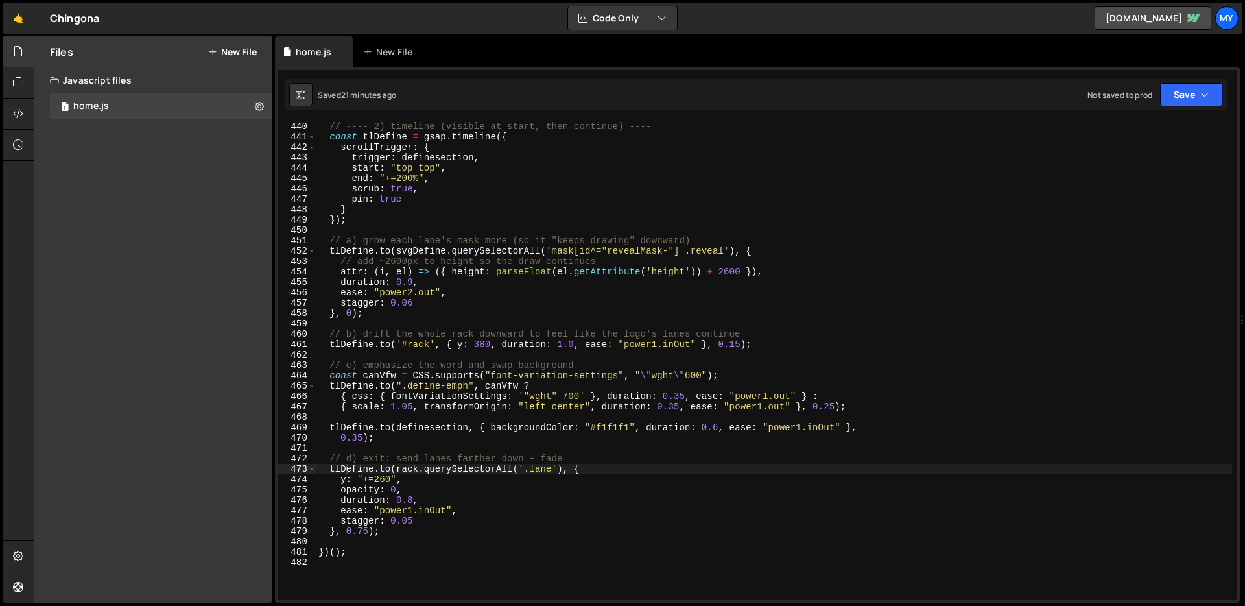
click at [623, 168] on div "// ---- 2) timeline (visible at start, then continue) ---- const tlDefine = gsa…" at bounding box center [774, 370] width 916 height 499
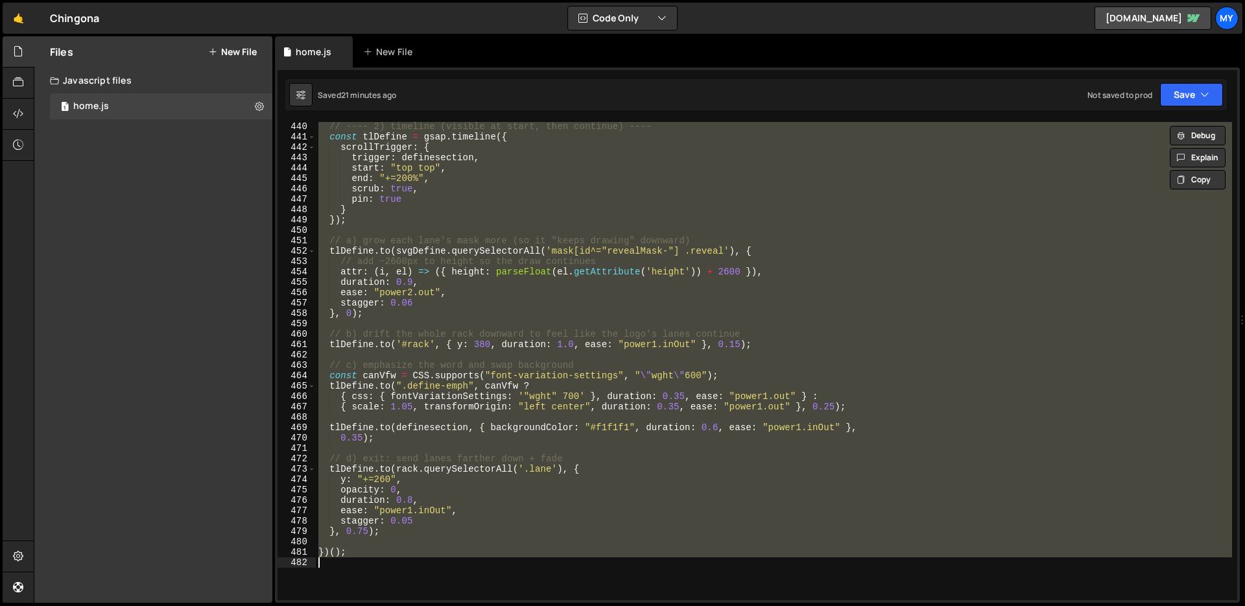
paste textarea
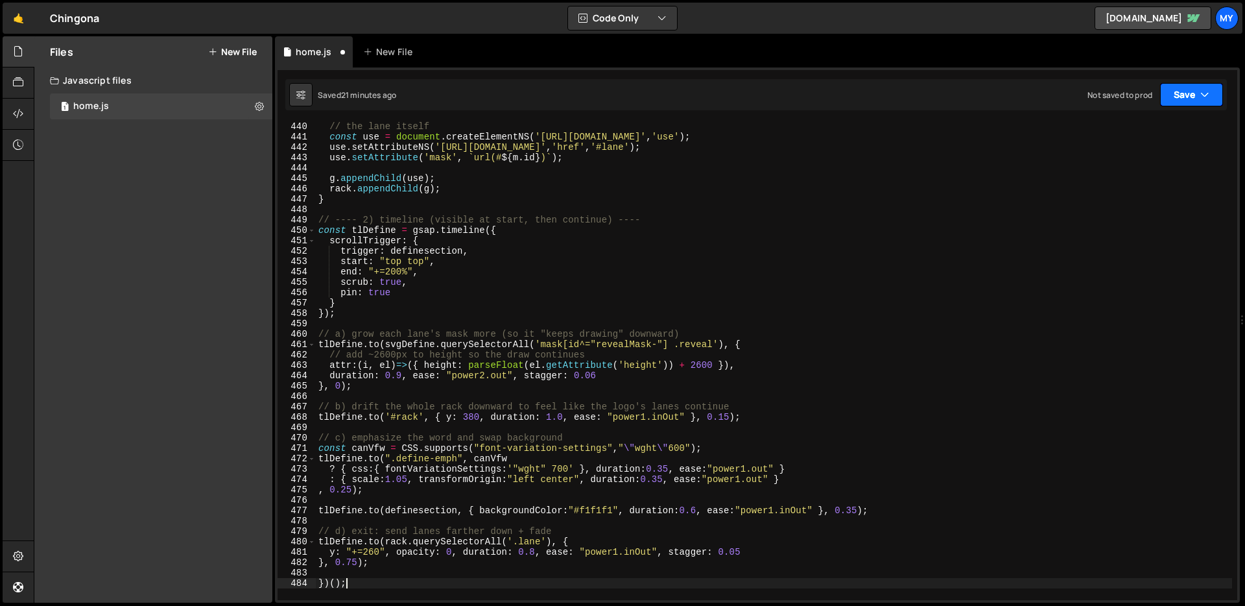
drag, startPoint x: 1180, startPoint y: 97, endPoint x: 1159, endPoint y: 105, distance: 22.2
click at [1180, 97] on button "Save" at bounding box center [1191, 94] width 63 height 23
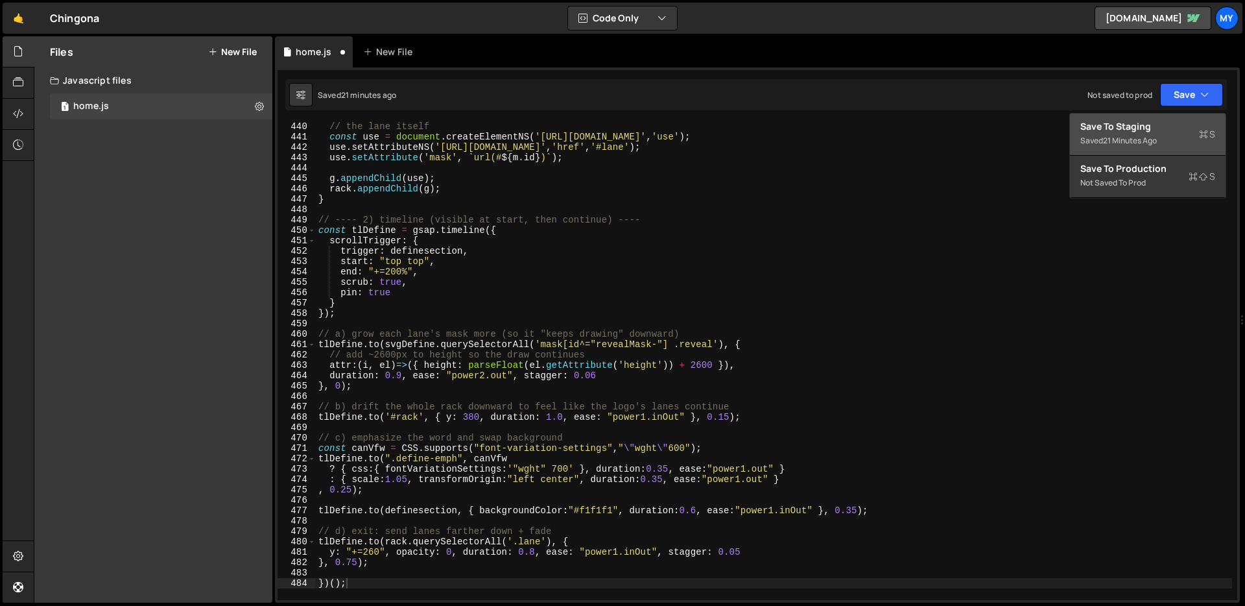
click at [1144, 126] on div "Save to Staging S" at bounding box center [1147, 126] width 135 height 13
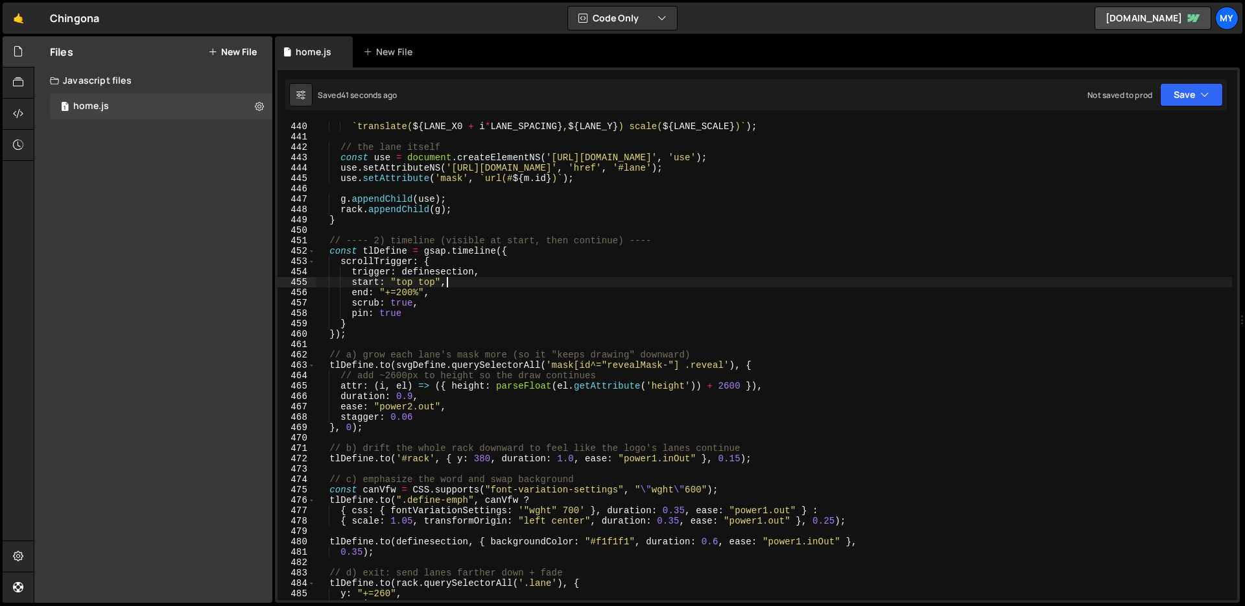
click at [746, 280] on div "` translate( ${ LANE_X0 + i * LANE_SPACING } , ${ LANE_Y } ) scale( ${ LANE_SCA…" at bounding box center [774, 370] width 916 height 499
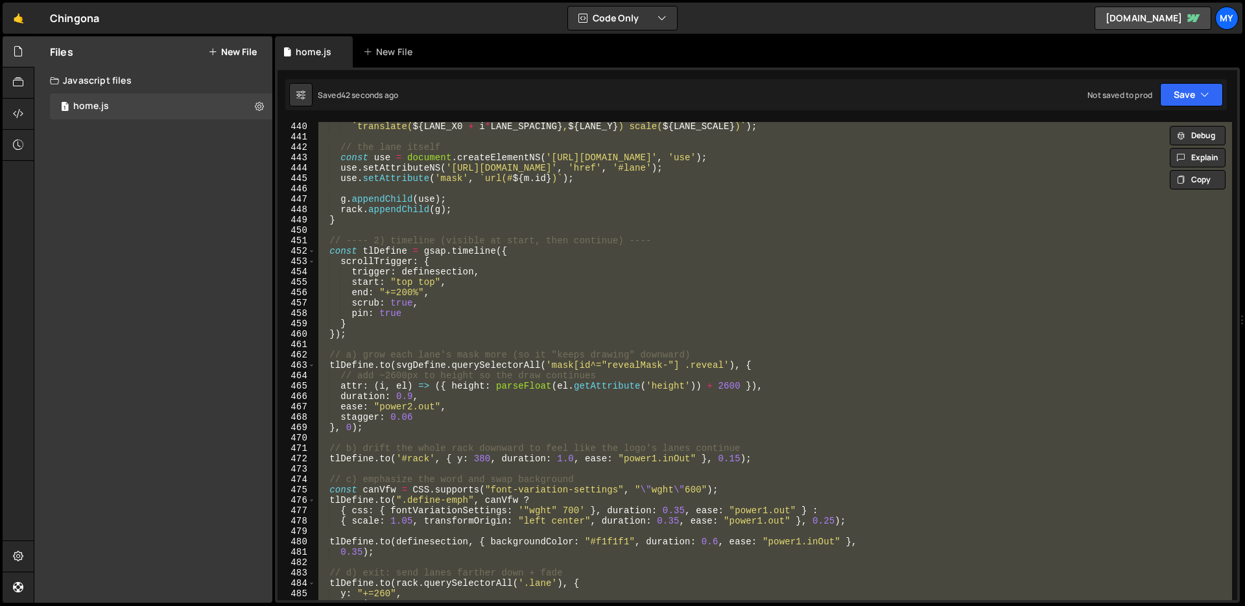
paste textarea
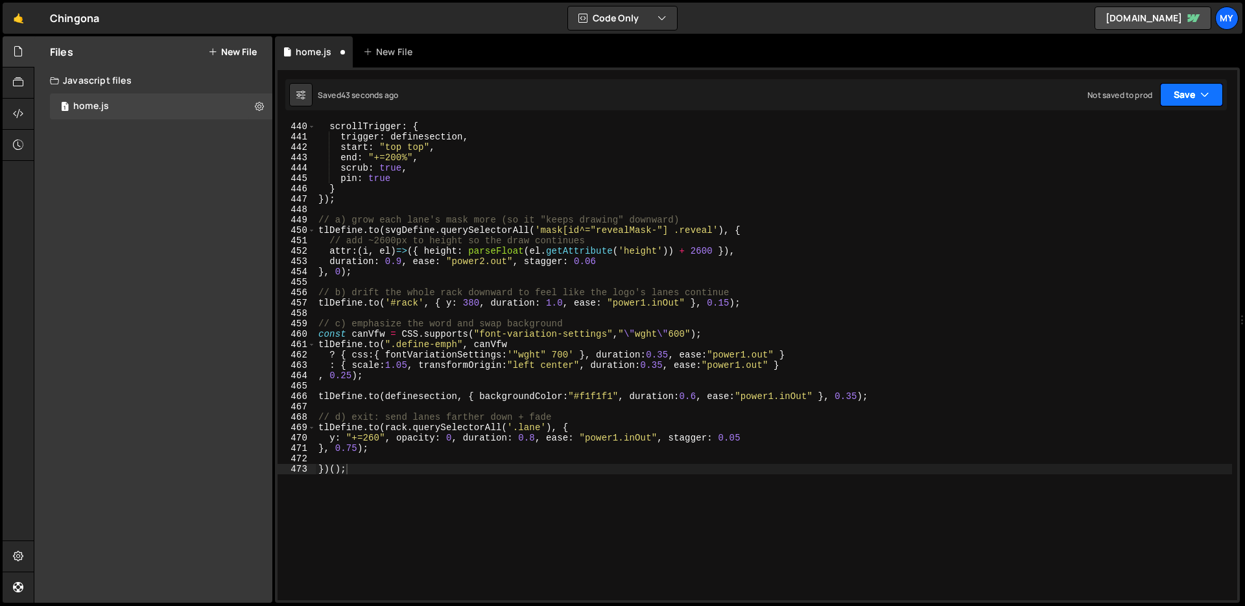
click at [1182, 89] on button "Save" at bounding box center [1191, 94] width 63 height 23
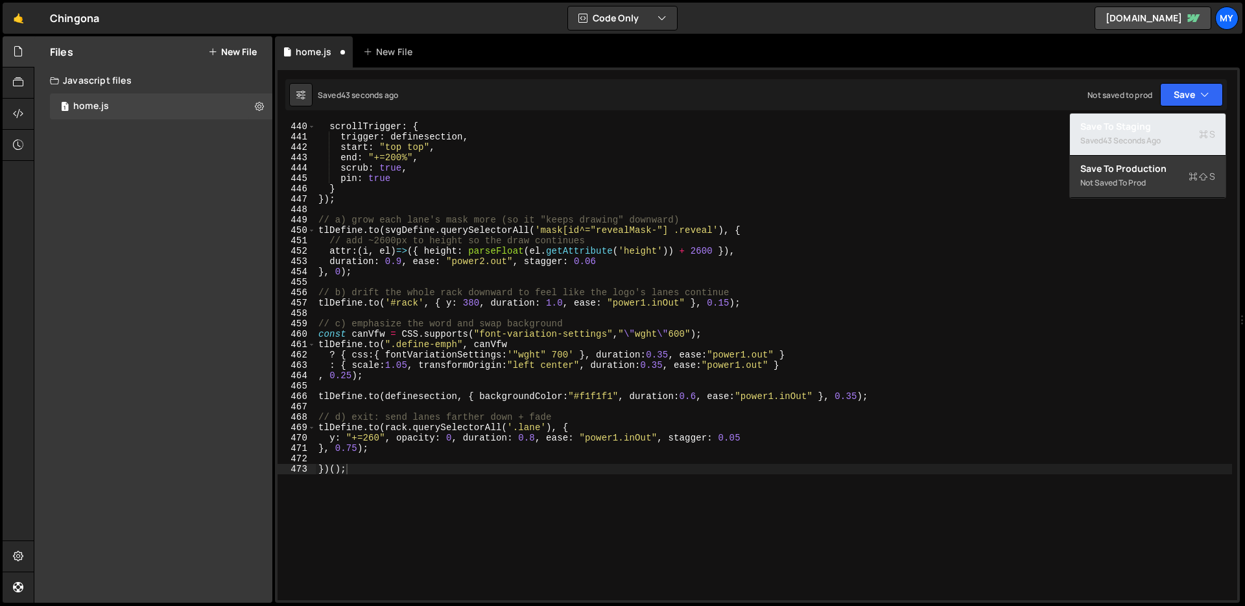
drag, startPoint x: 1130, startPoint y: 126, endPoint x: 1074, endPoint y: 110, distance: 58.9
click at [1130, 126] on div "Save to Staging S" at bounding box center [1147, 126] width 135 height 13
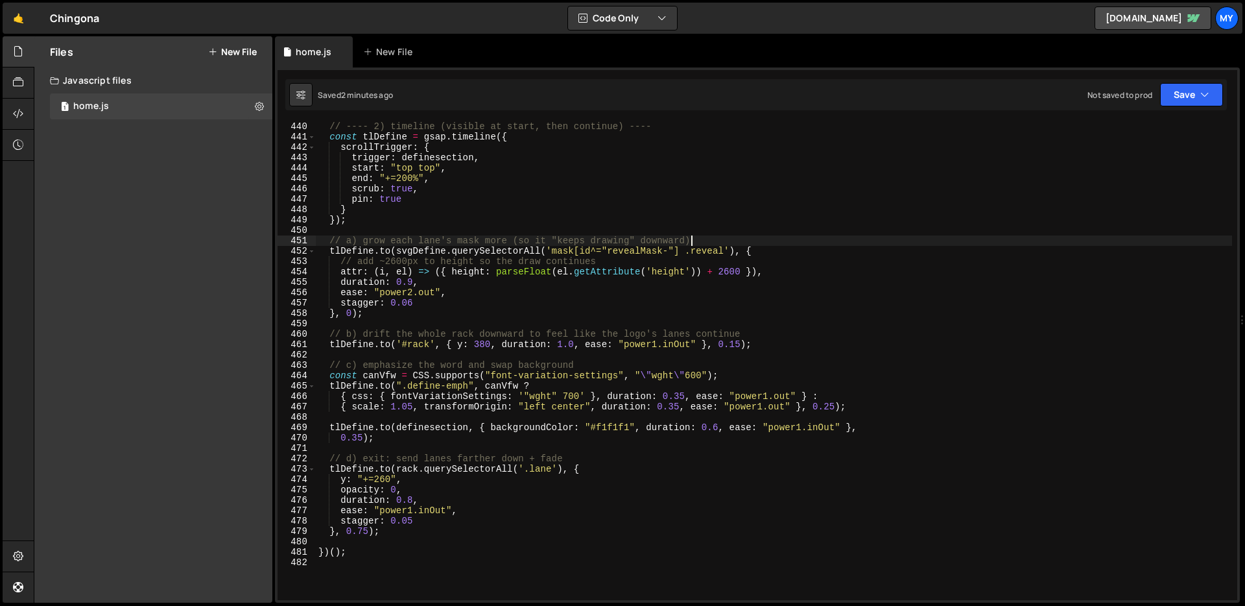
click at [731, 237] on div "// ---- 2) timeline (visible at start, then continue) ---- const tlDefine = gsa…" at bounding box center [774, 370] width 916 height 499
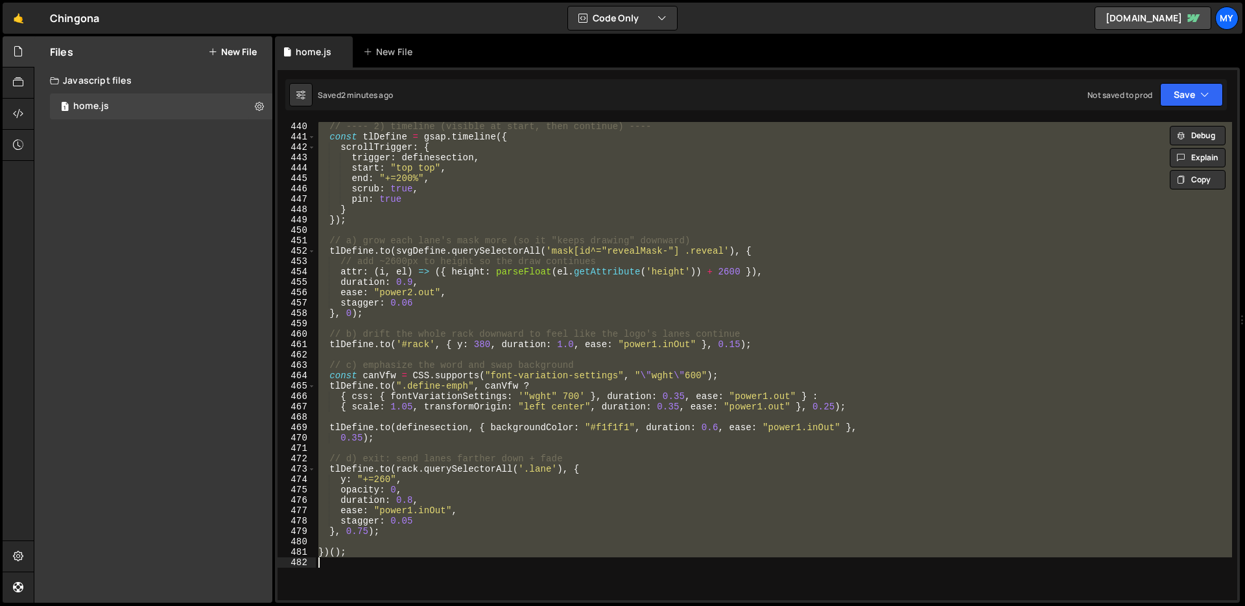
paste textarea
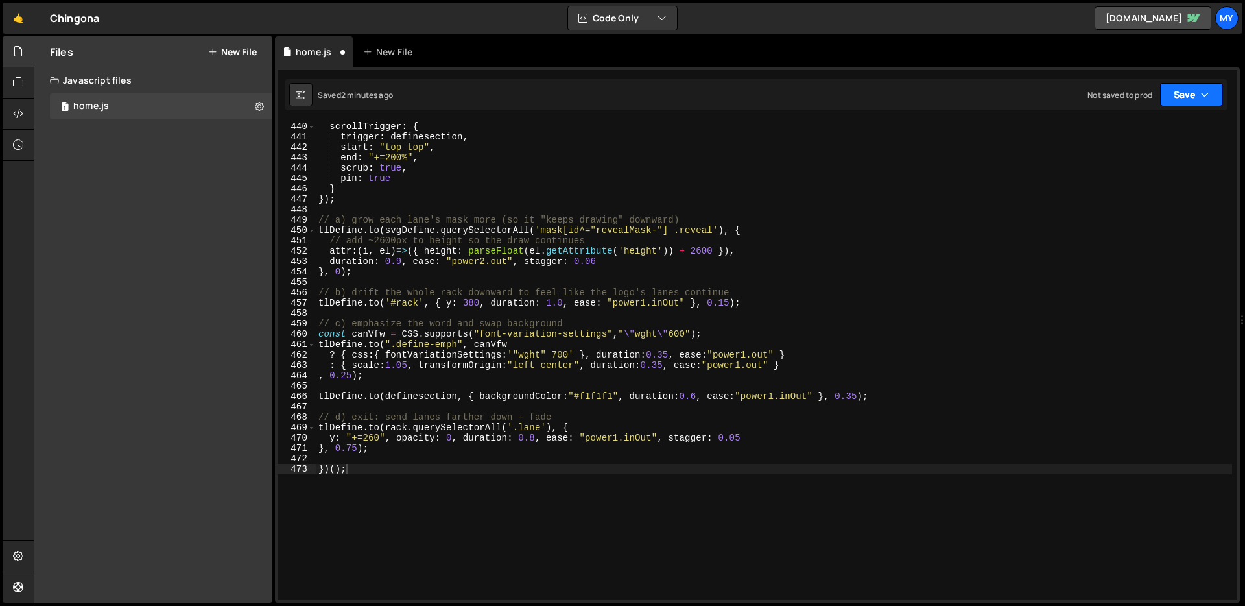
click at [1183, 96] on button "Save" at bounding box center [1191, 94] width 63 height 23
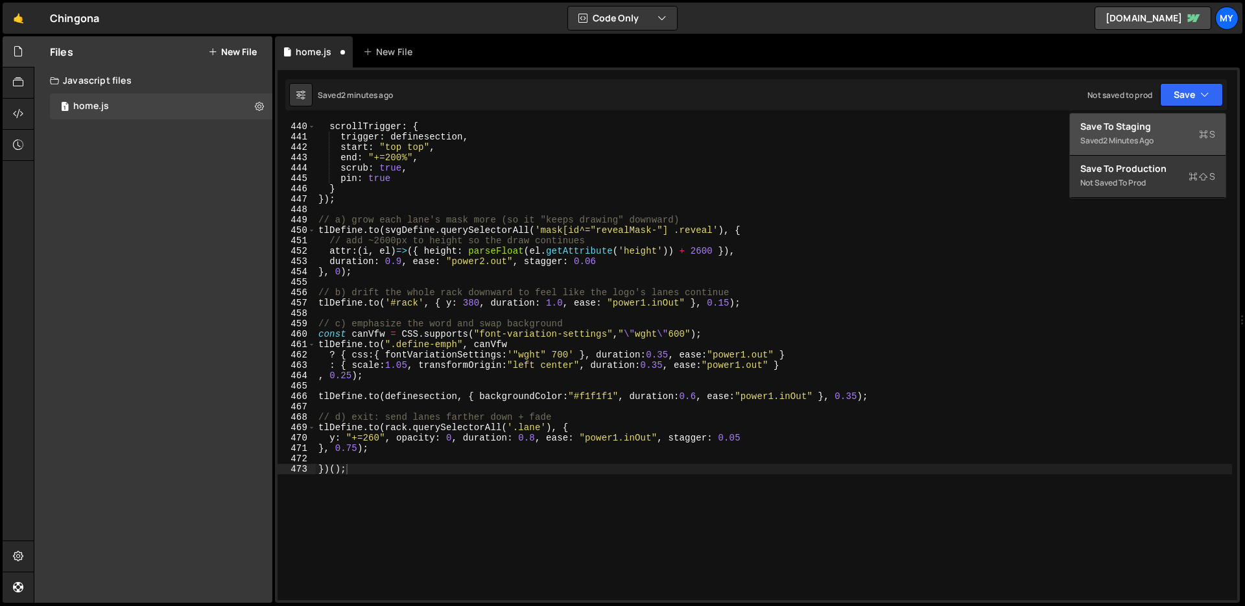
click at [1162, 136] on div "Saved 2 minutes ago" at bounding box center [1147, 141] width 135 height 16
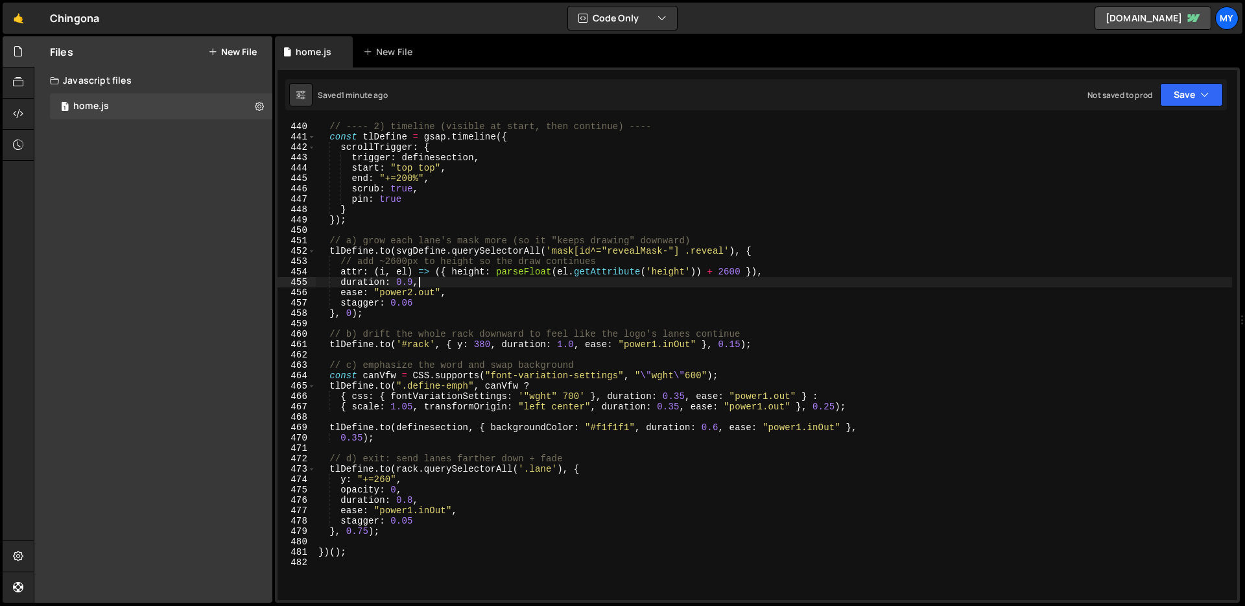
click at [663, 282] on div "// ---- 2) timeline (visible at start, then continue) ---- const tlDefine = gsa…" at bounding box center [774, 370] width 916 height 499
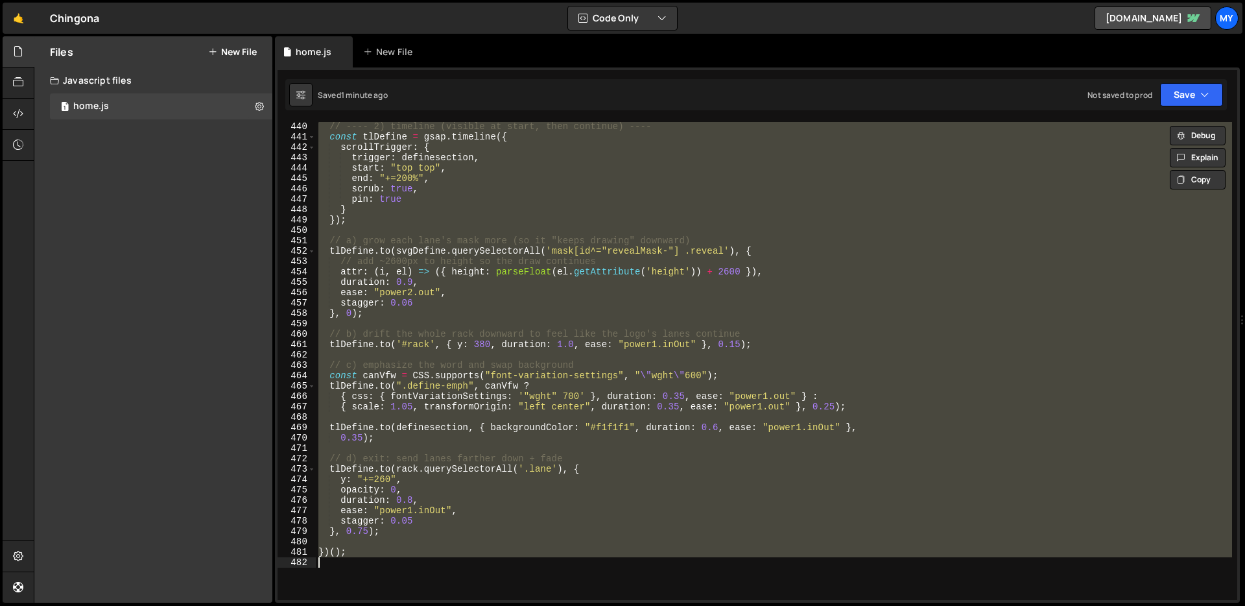
paste textarea
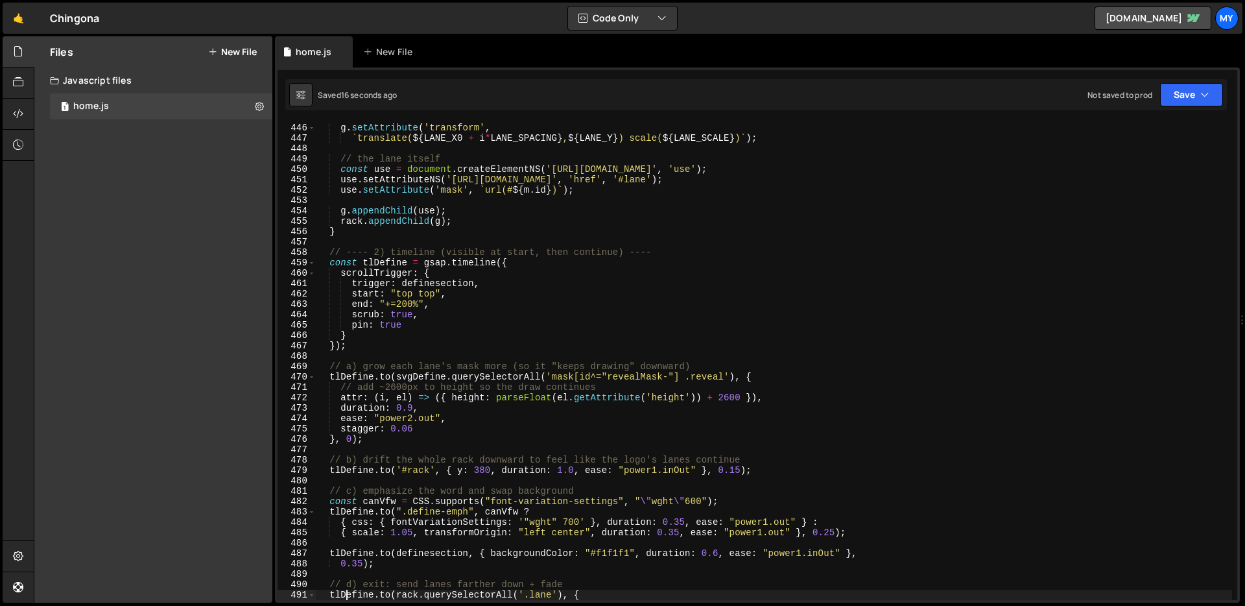
click at [673, 191] on div "g . setAttribute ( 'class' , 'lane' ) ; g . setAttribute ( 'transform' , ` tran…" at bounding box center [774, 361] width 916 height 499
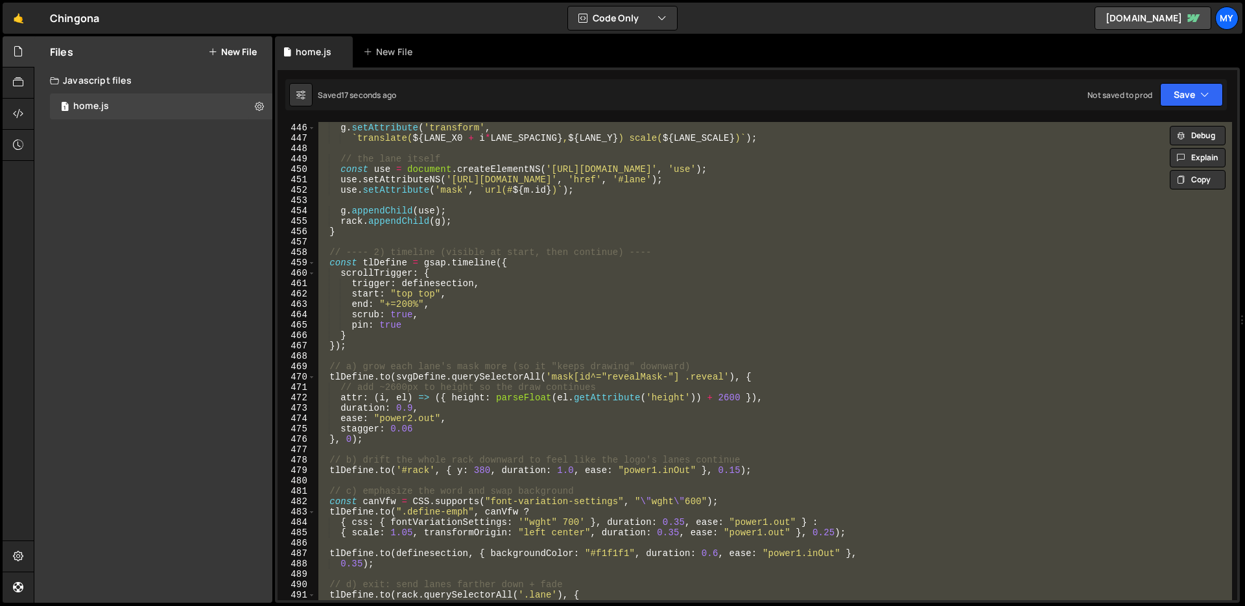
paste textarea
type textarea "})();"
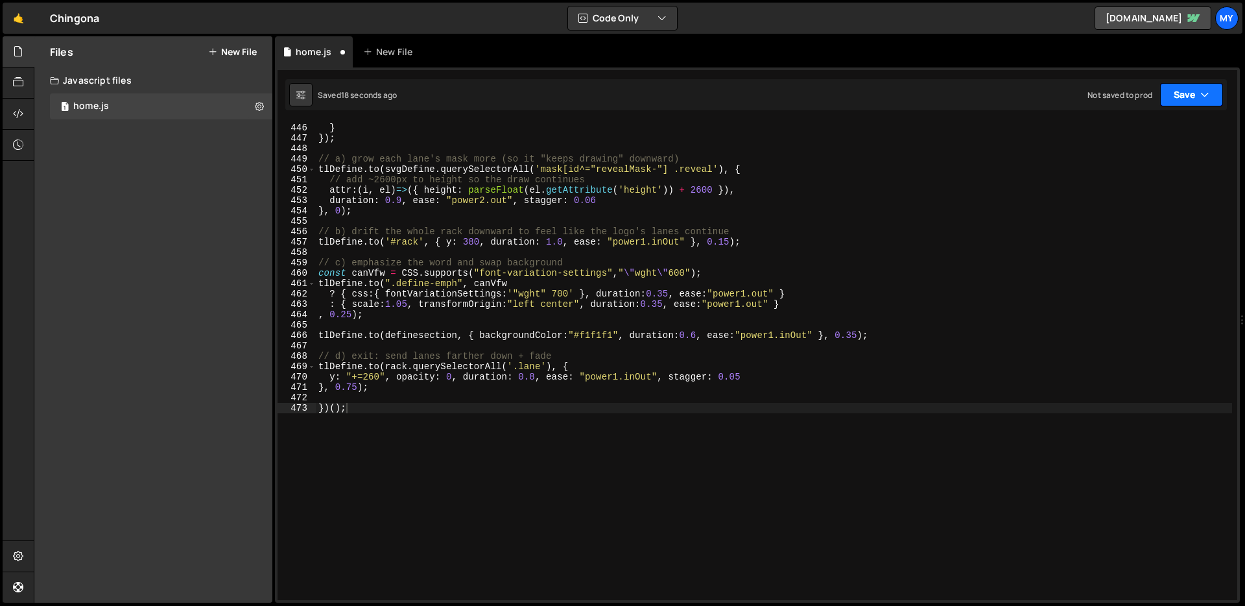
drag, startPoint x: 1185, startPoint y: 95, endPoint x: 1143, endPoint y: 132, distance: 56.6
click at [1184, 95] on button "Save" at bounding box center [1191, 94] width 63 height 23
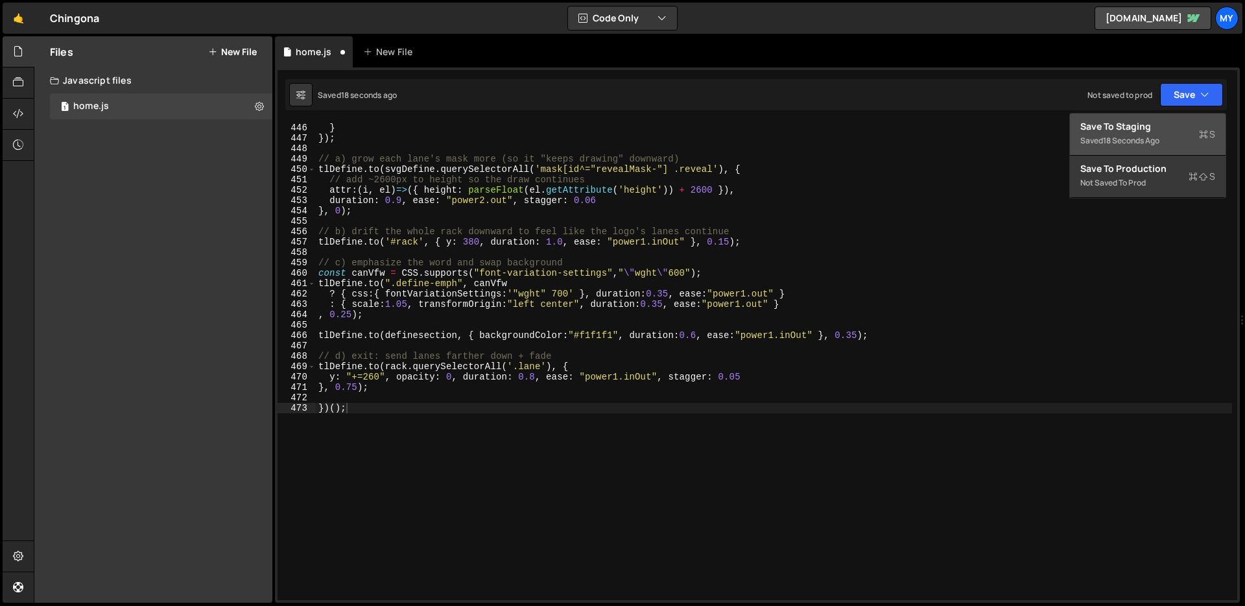
click at [1135, 143] on div "18 seconds ago" at bounding box center [1131, 140] width 56 height 11
